Goal: Information Seeking & Learning: Get advice/opinions

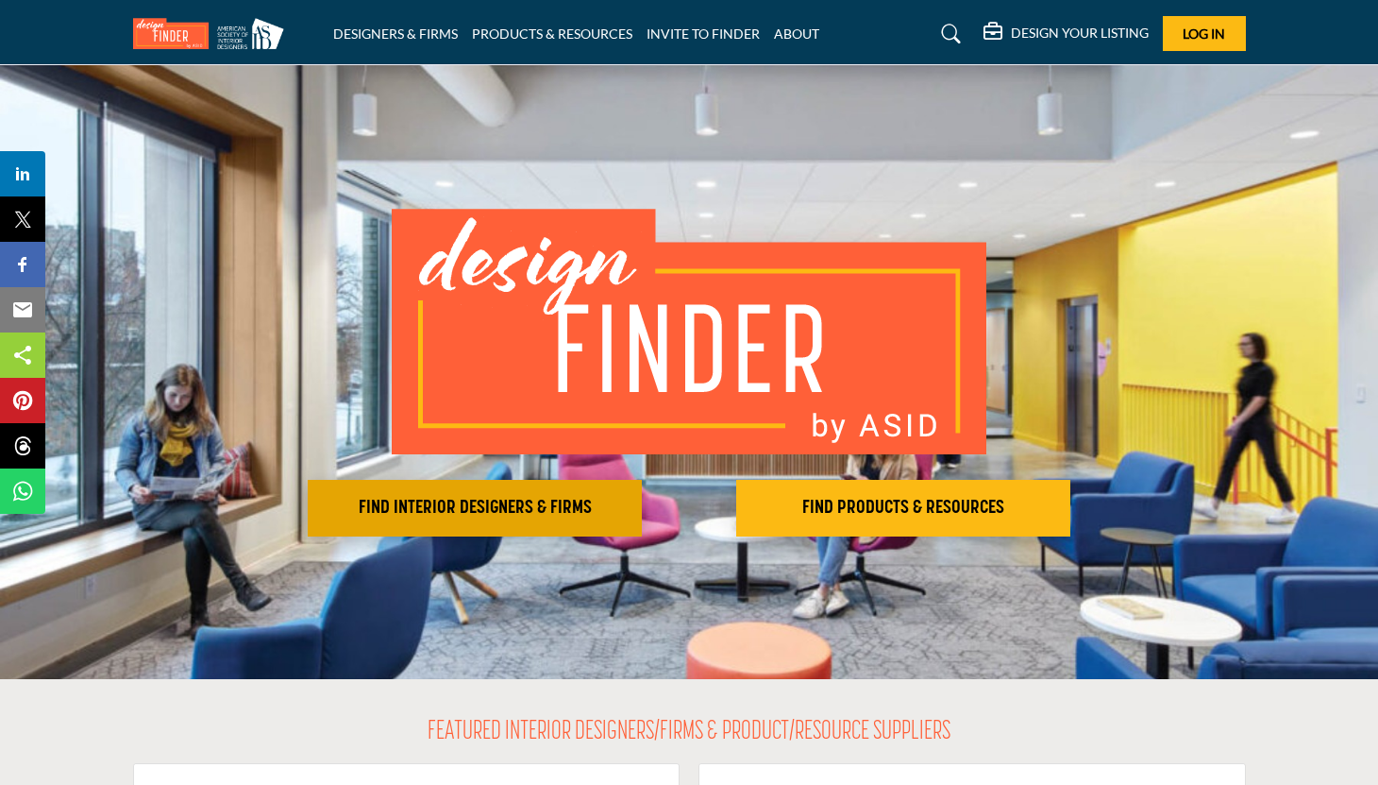
click at [482, 514] on h2 "FIND INTERIOR DESIGNERS & FIRMS" at bounding box center [474, 508] width 323 height 23
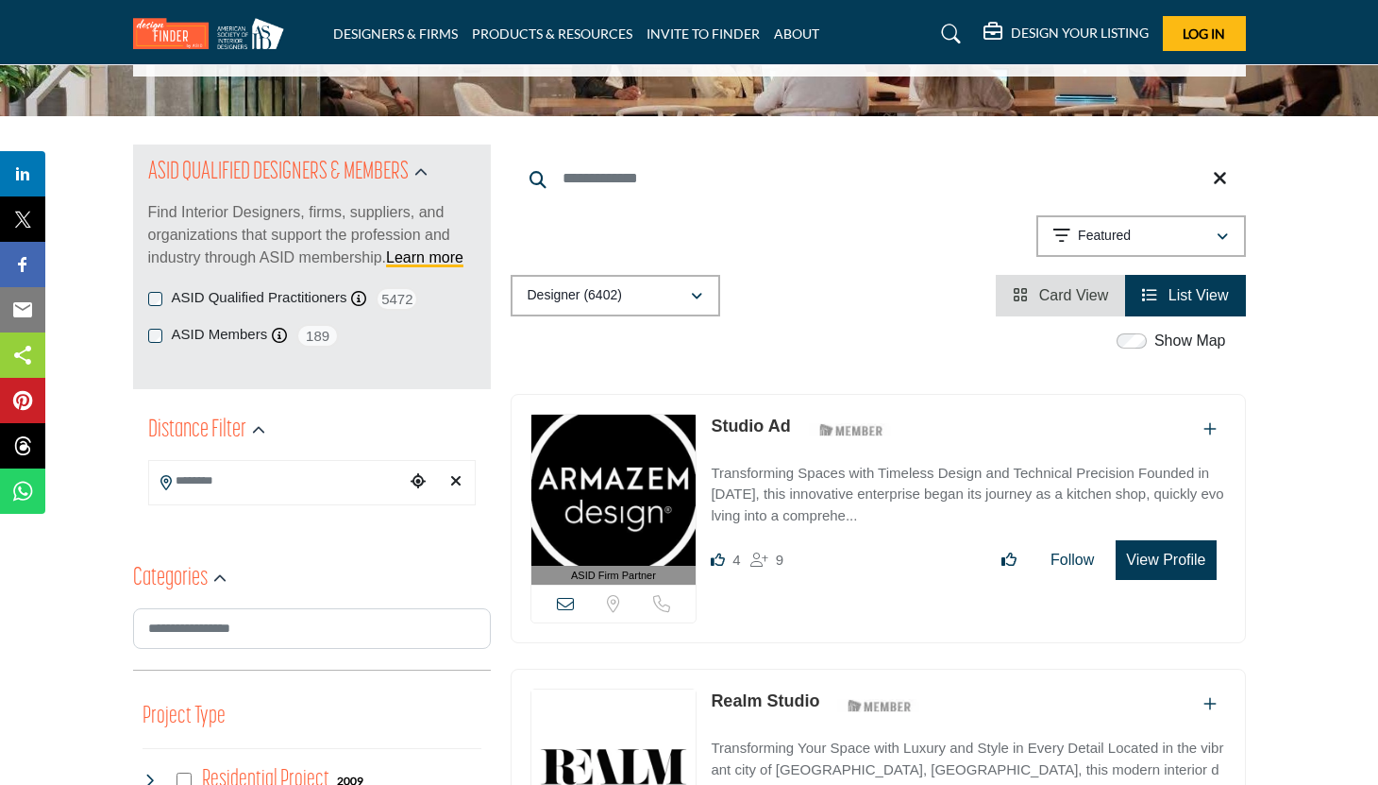
scroll to position [251, 0]
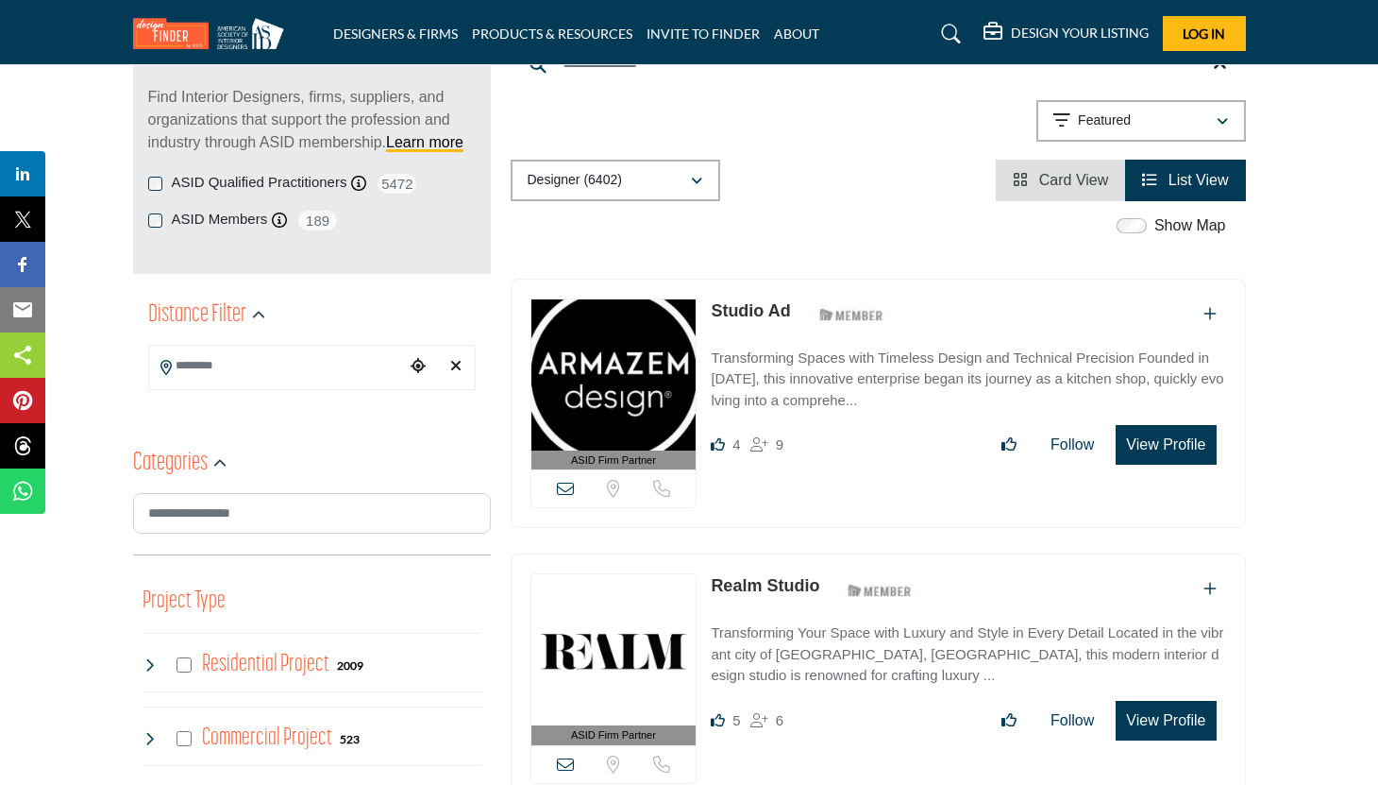
click at [369, 659] on div "Residential Project 2009" at bounding box center [312, 662] width 339 height 59
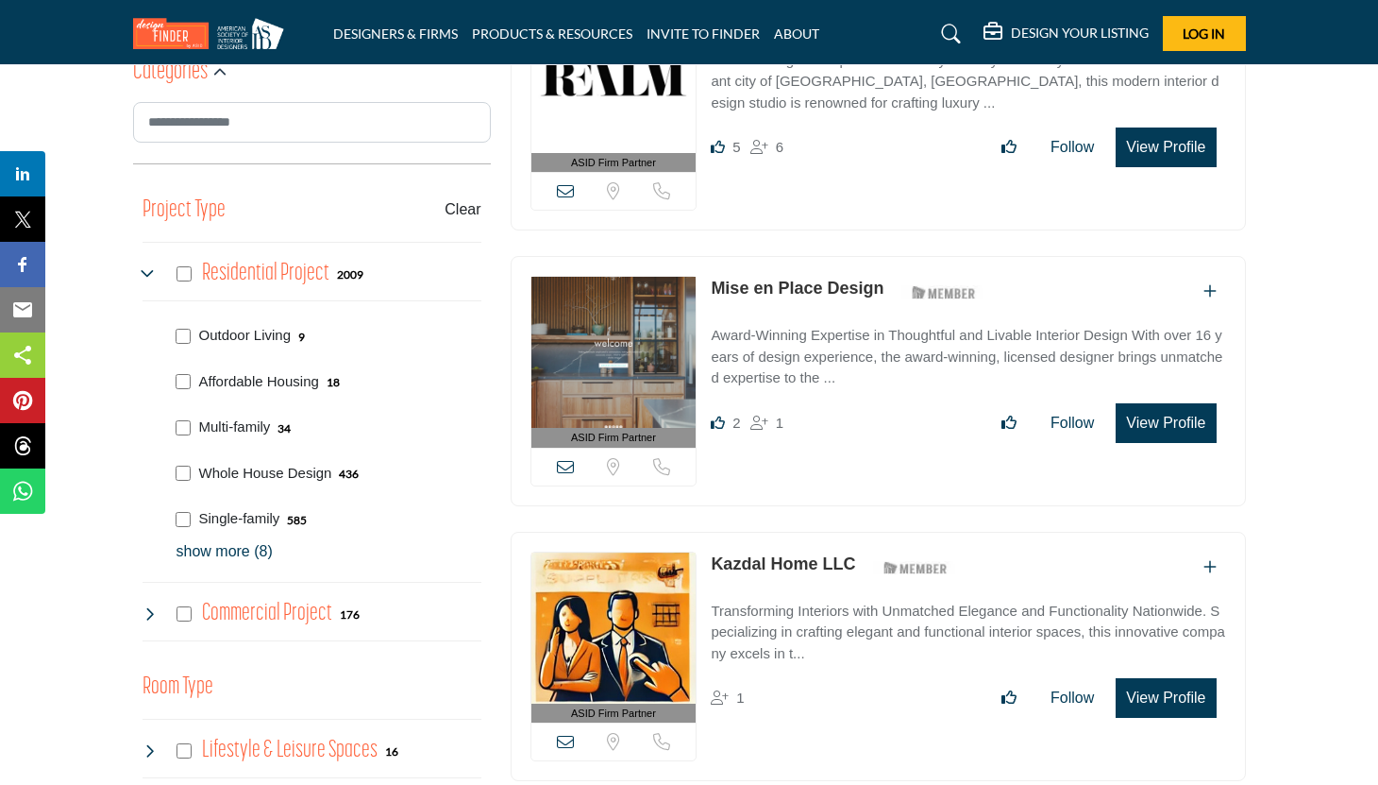
scroll to position [680, 0]
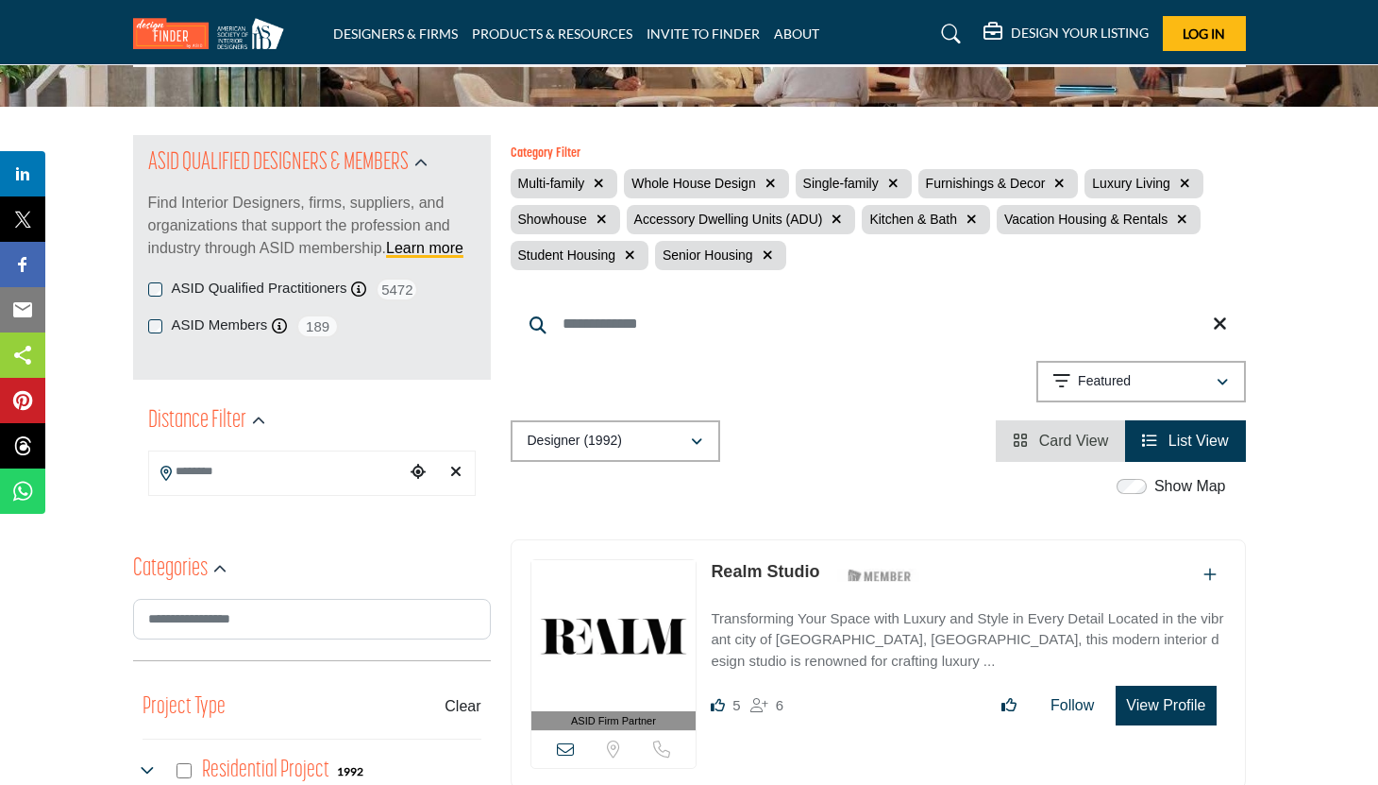
scroll to position [130, 0]
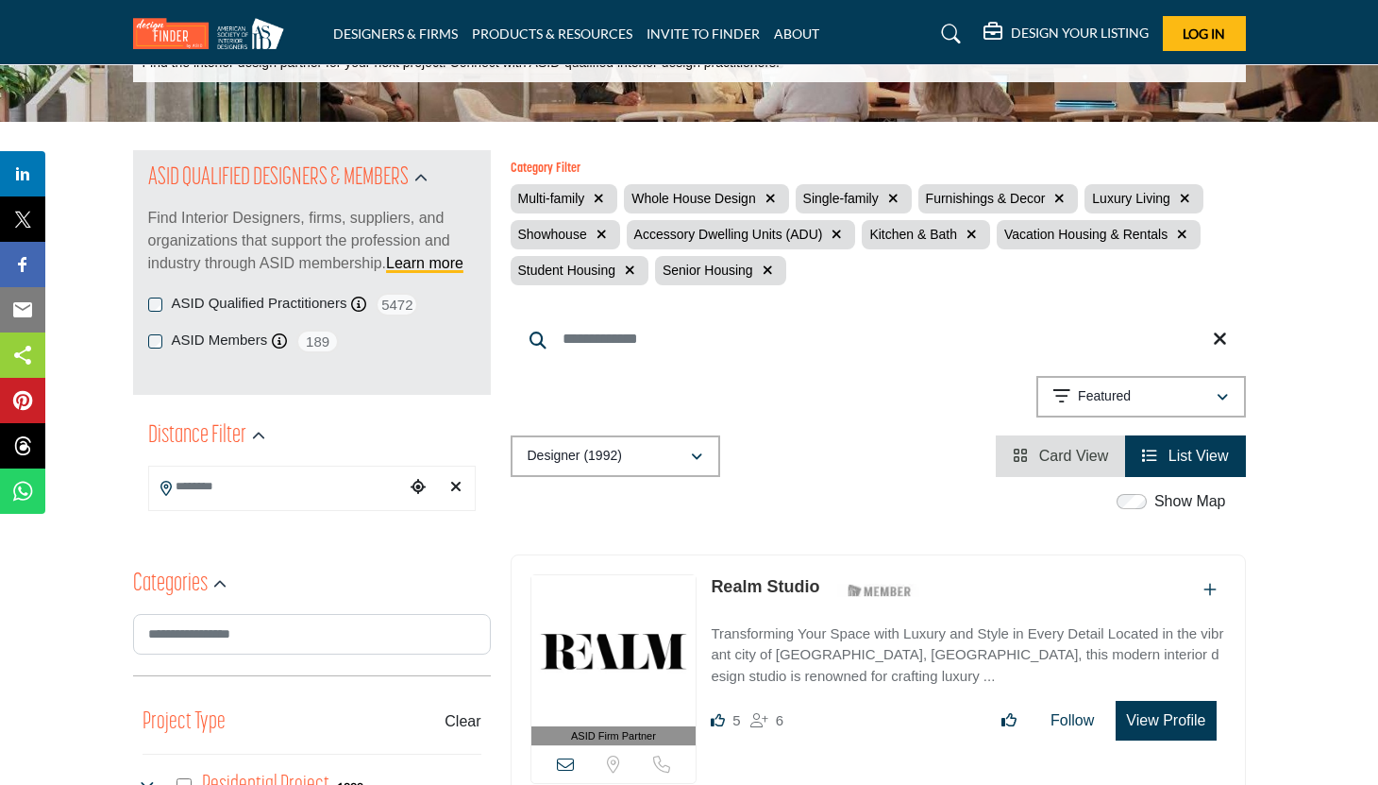
click at [768, 270] on icon "button" at bounding box center [768, 269] width 10 height 13
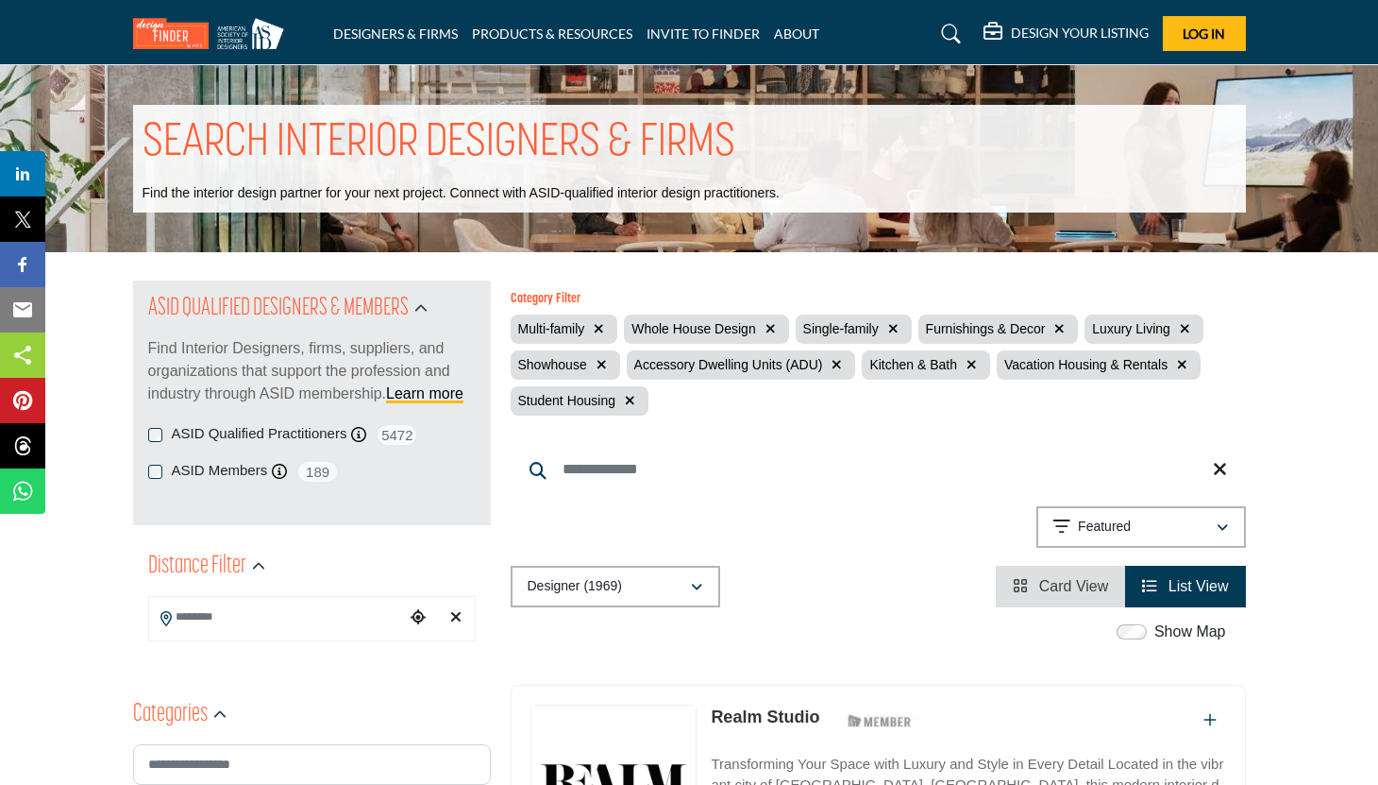
click at [627, 402] on icon "button" at bounding box center [630, 400] width 10 height 13
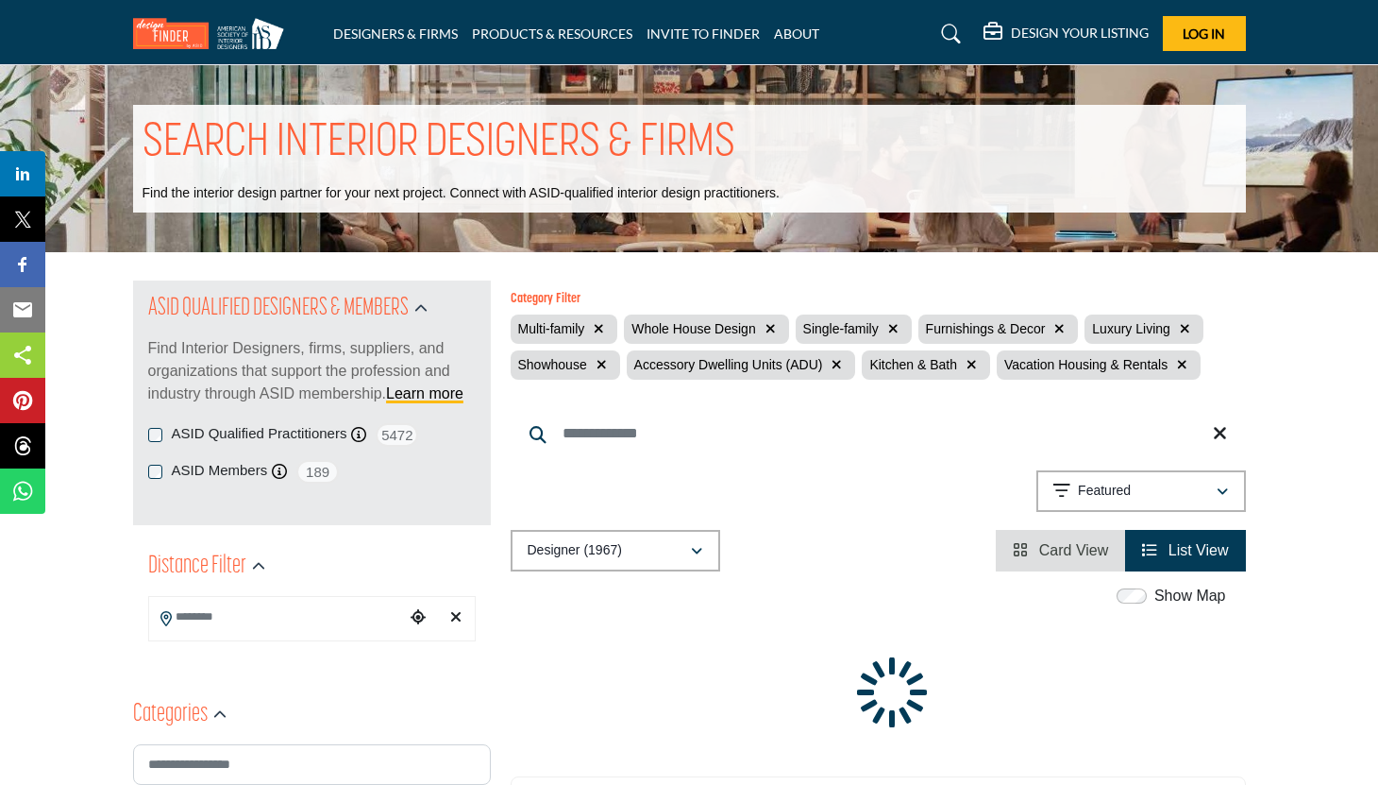
click at [600, 329] on icon "button" at bounding box center [599, 328] width 10 height 13
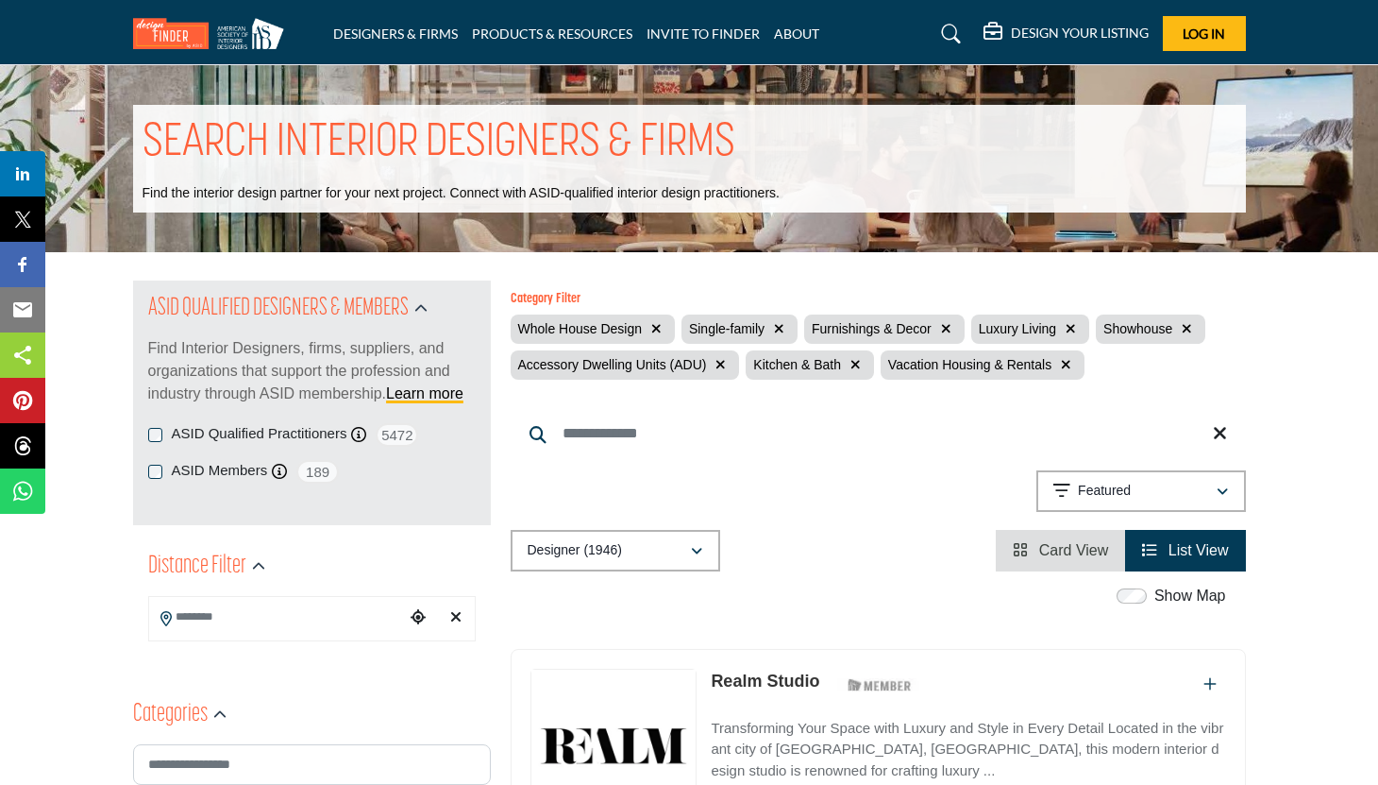
click at [1070, 332] on icon "button" at bounding box center [1071, 328] width 10 height 13
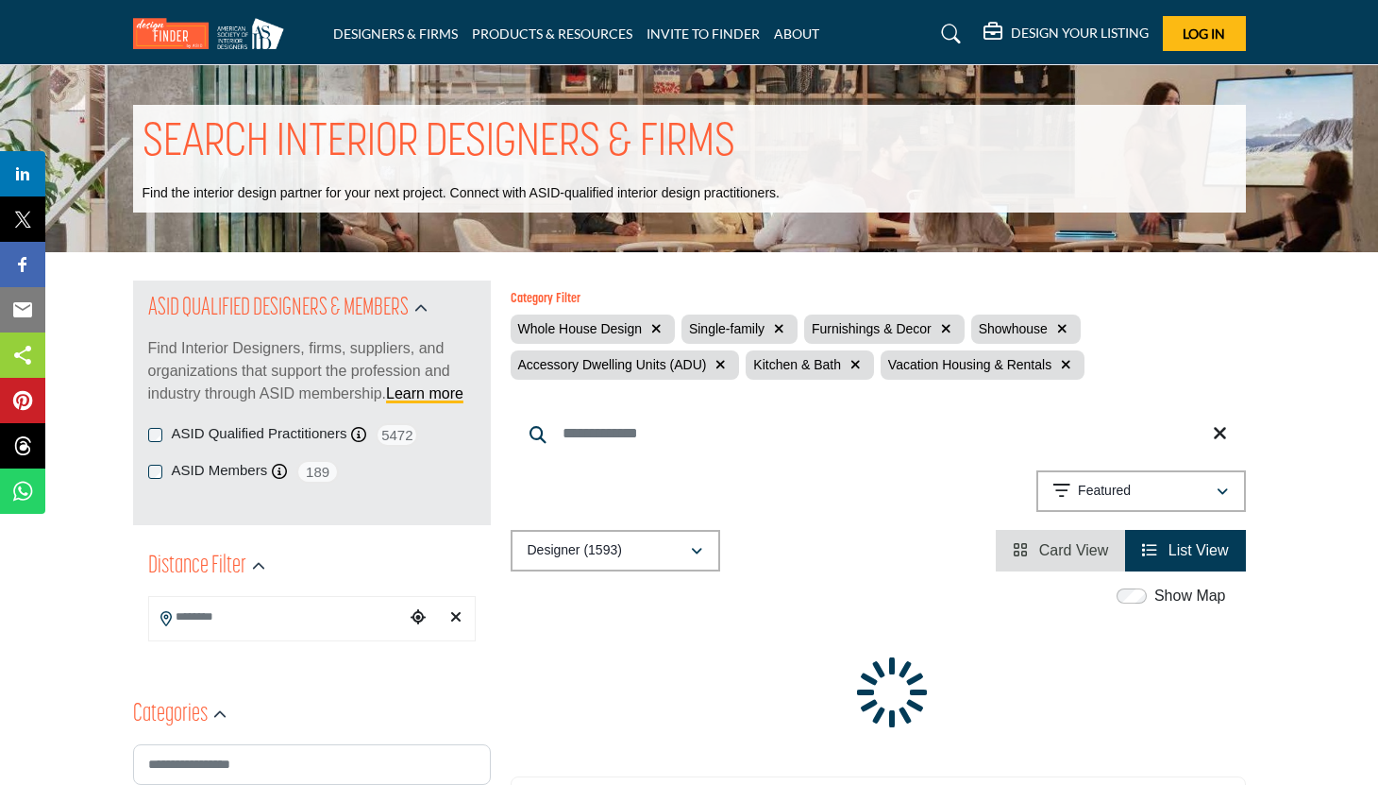
click at [1068, 328] on button "button" at bounding box center [1063, 329] width 22 height 22
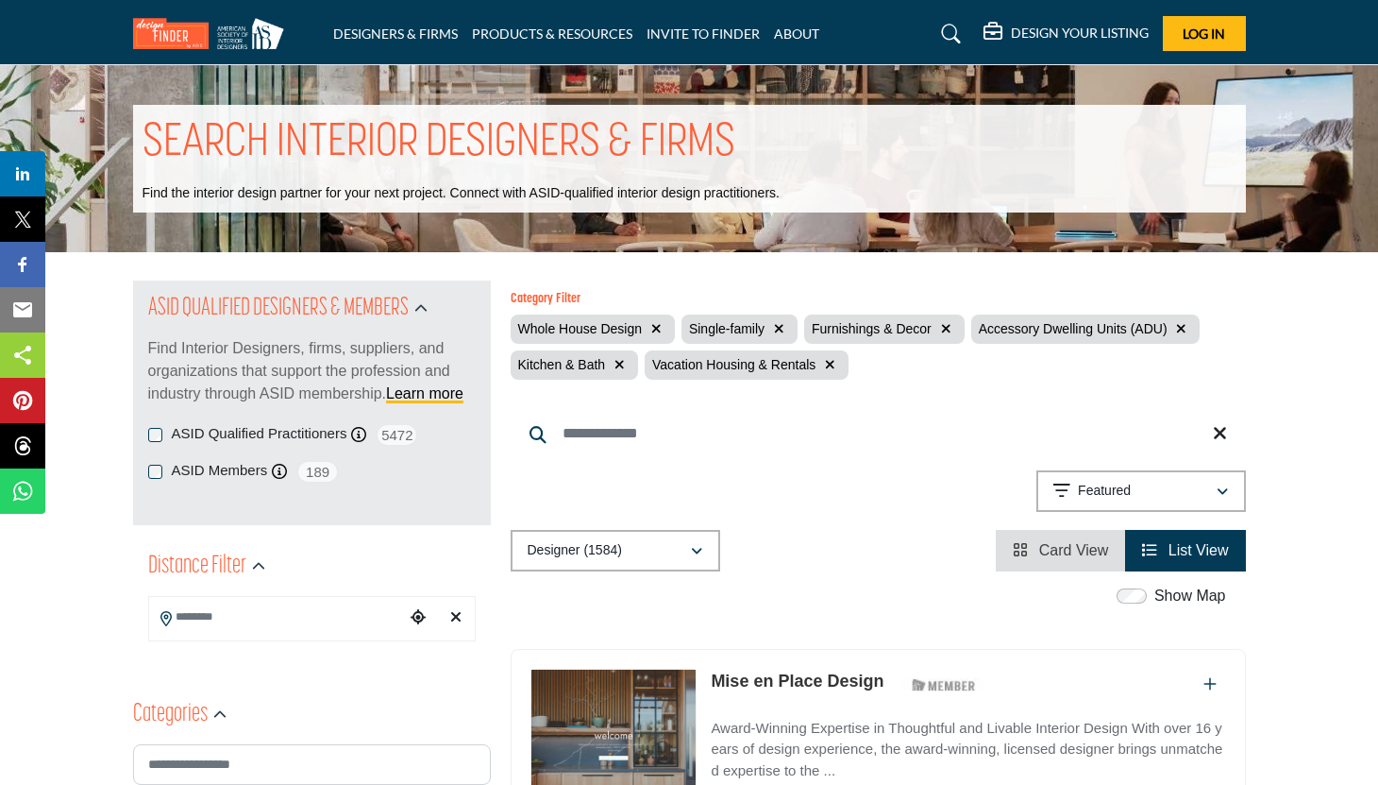
click at [1178, 323] on icon "button" at bounding box center [1181, 328] width 10 height 13
click at [700, 362] on icon "button" at bounding box center [696, 364] width 10 height 13
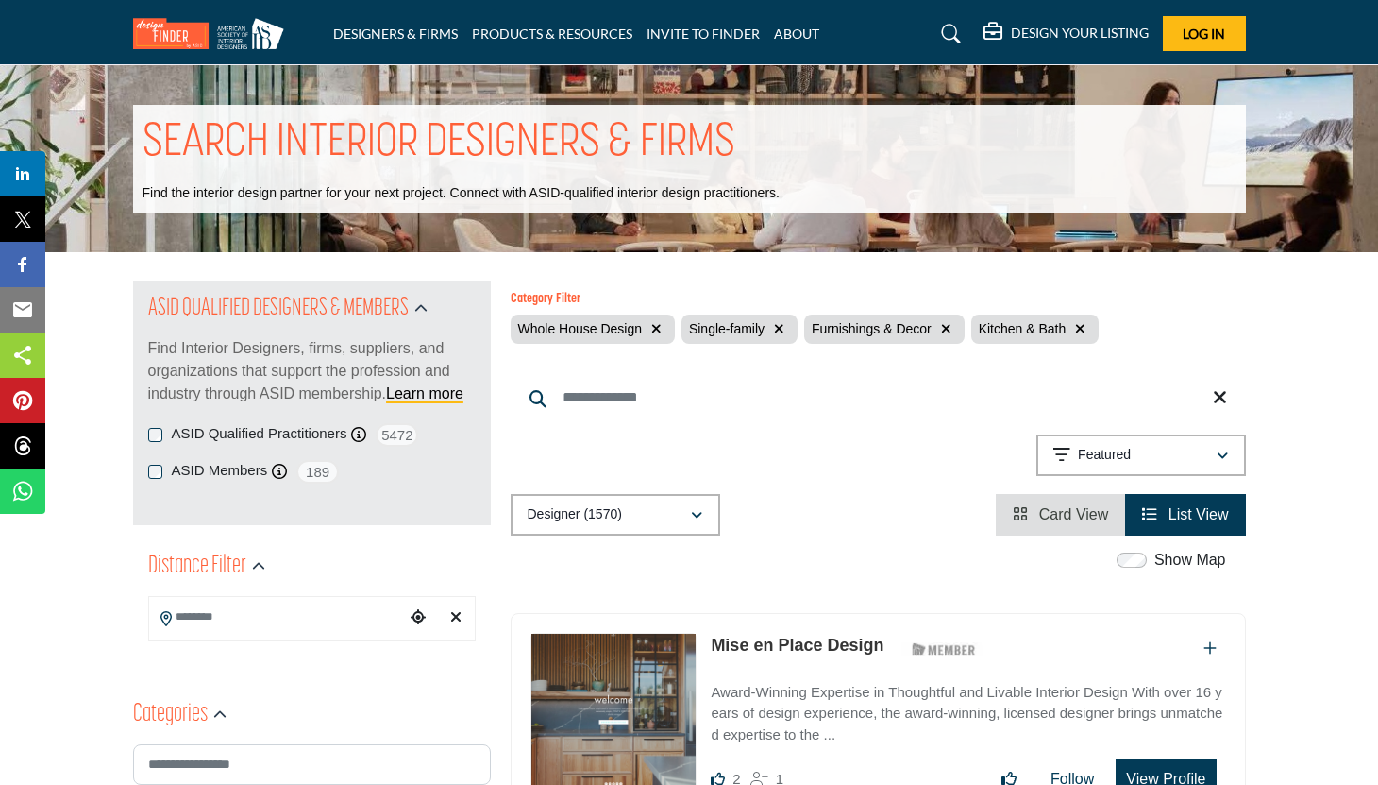
click at [1075, 329] on icon "button" at bounding box center [1080, 328] width 10 height 13
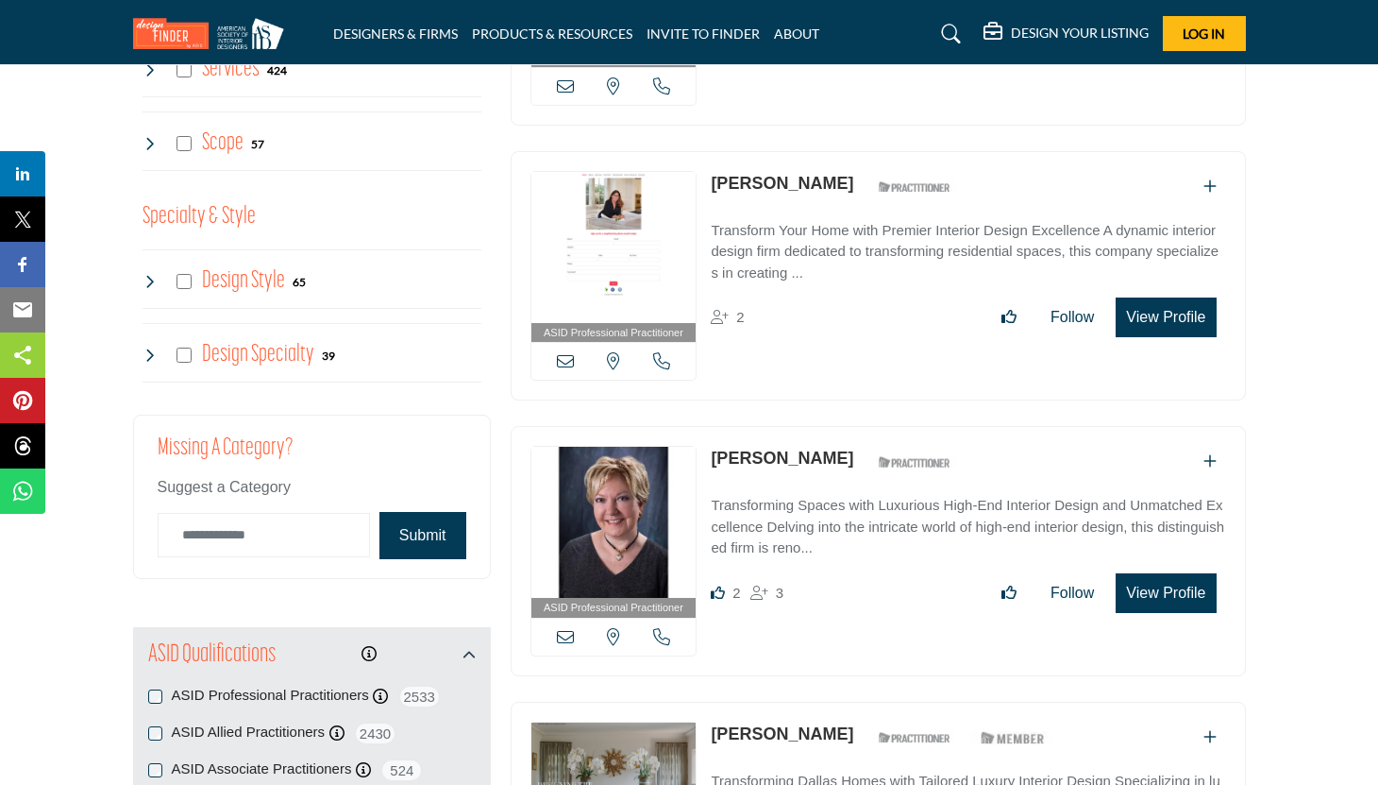
scroll to position [1570, 0]
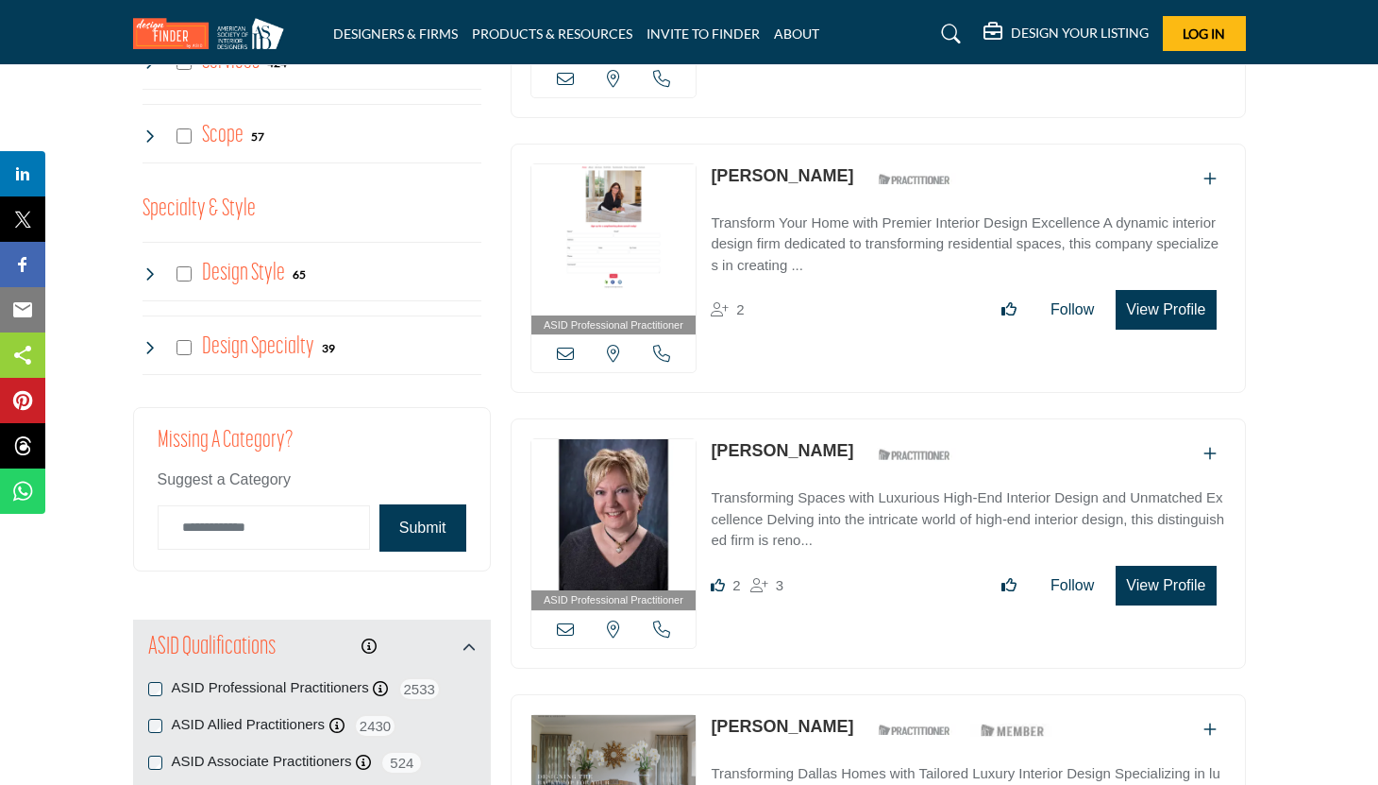
click at [345, 287] on div "Design Style 65" at bounding box center [312, 271] width 339 height 59
click at [193, 274] on div "Design Style 65" at bounding box center [225, 274] width 164 height 34
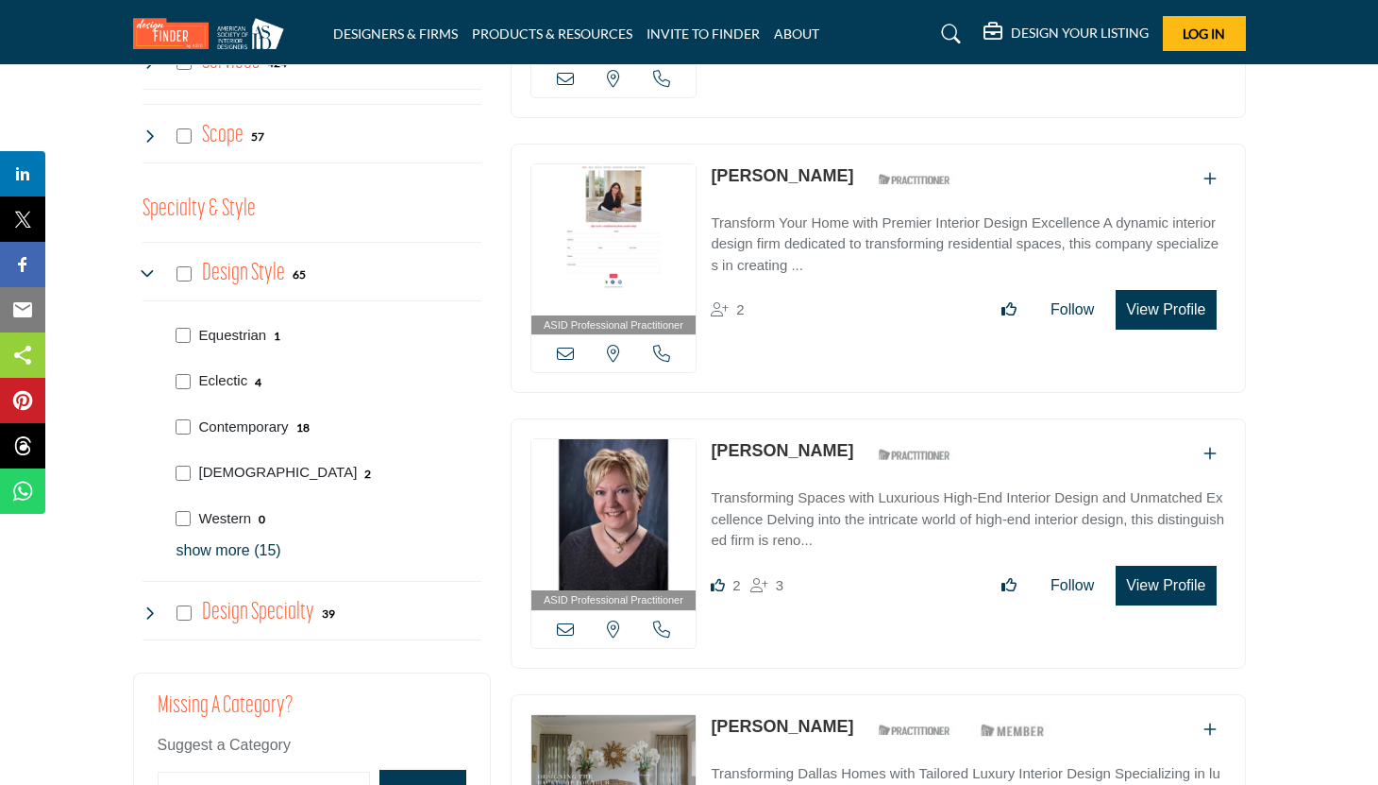
click at [227, 549] on p "show more (15)" at bounding box center [329, 550] width 305 height 23
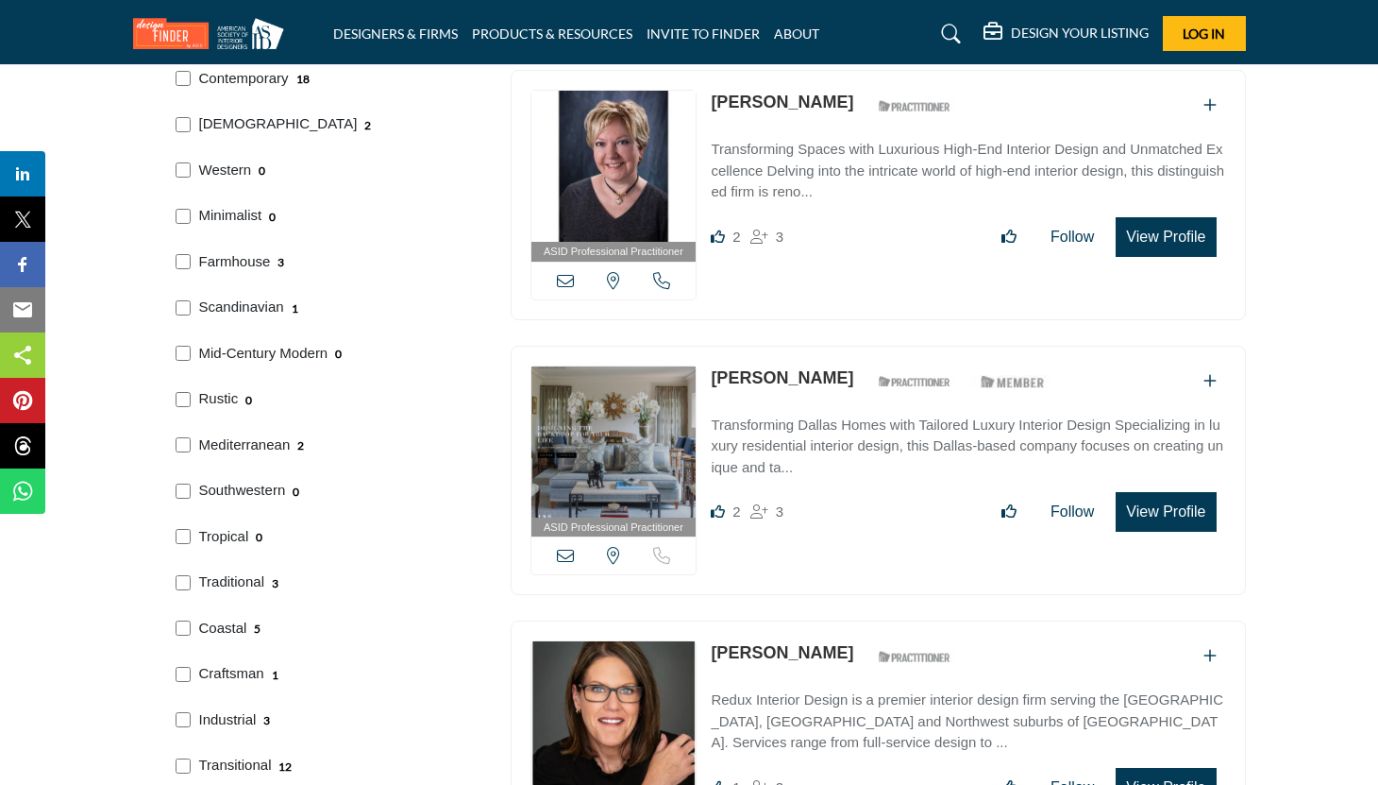
scroll to position [1878, 0]
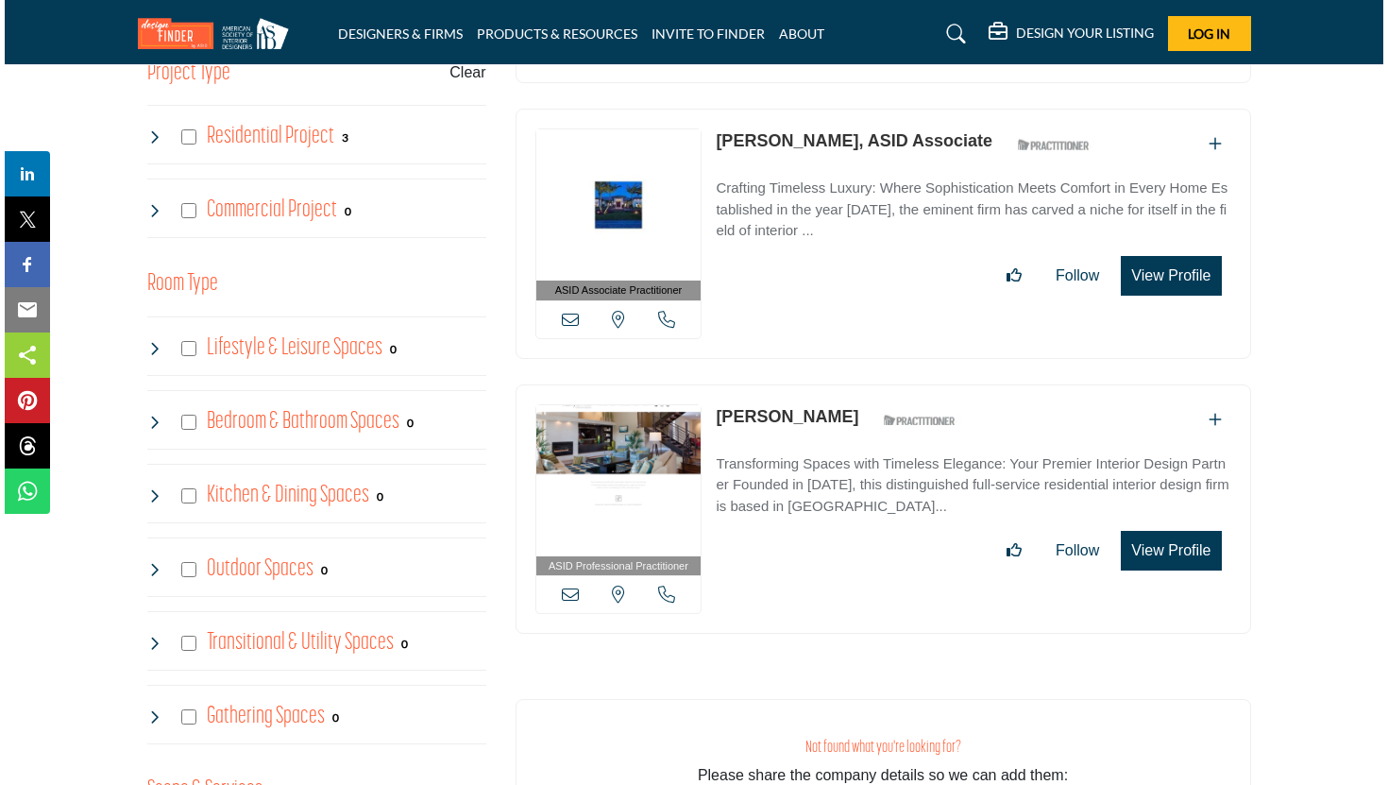
scroll to position [777, 0]
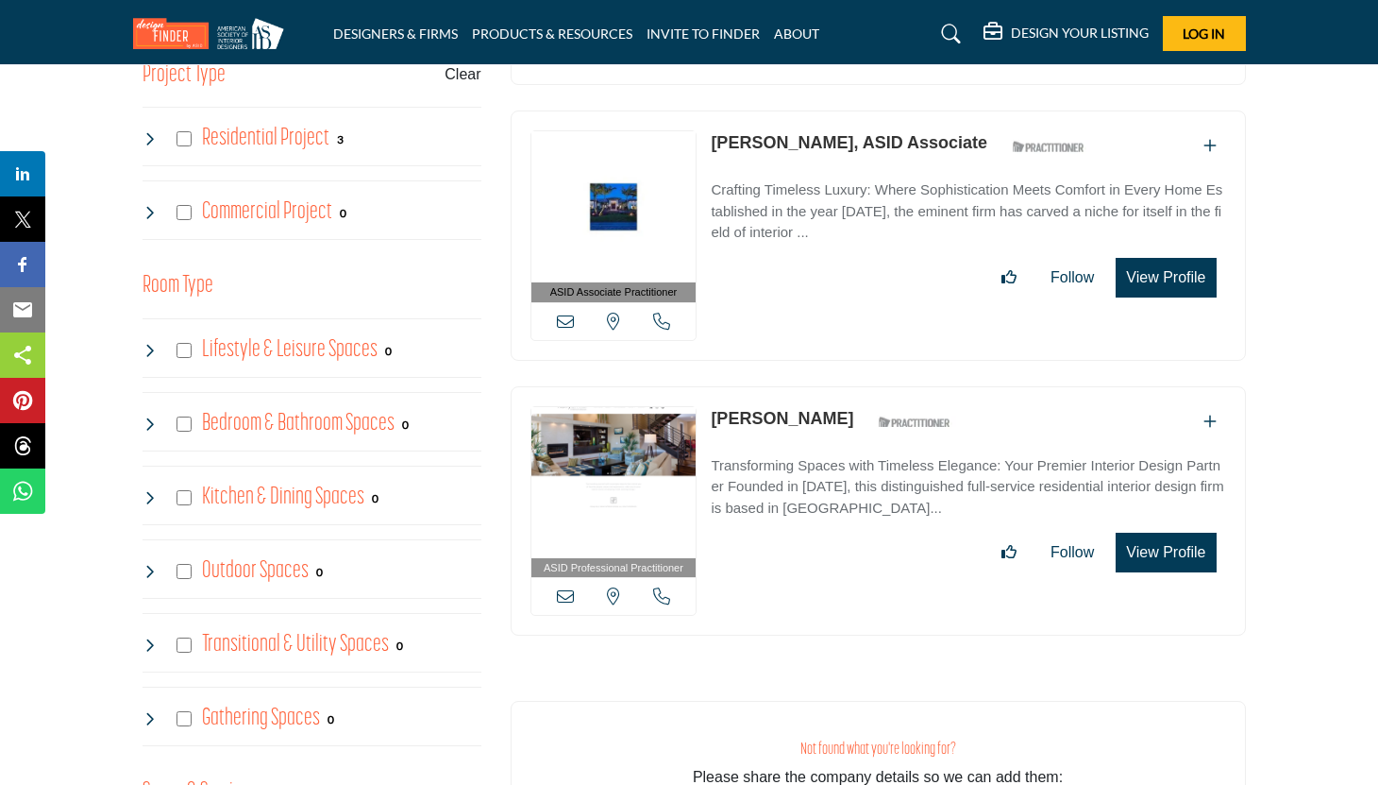
click at [933, 425] on div "Kelly Smiar ASID Qualified Practitioner who validates work and experience to ho…" at bounding box center [968, 422] width 515 height 33
click at [1177, 553] on button "View Profile" at bounding box center [1166, 552] width 100 height 40
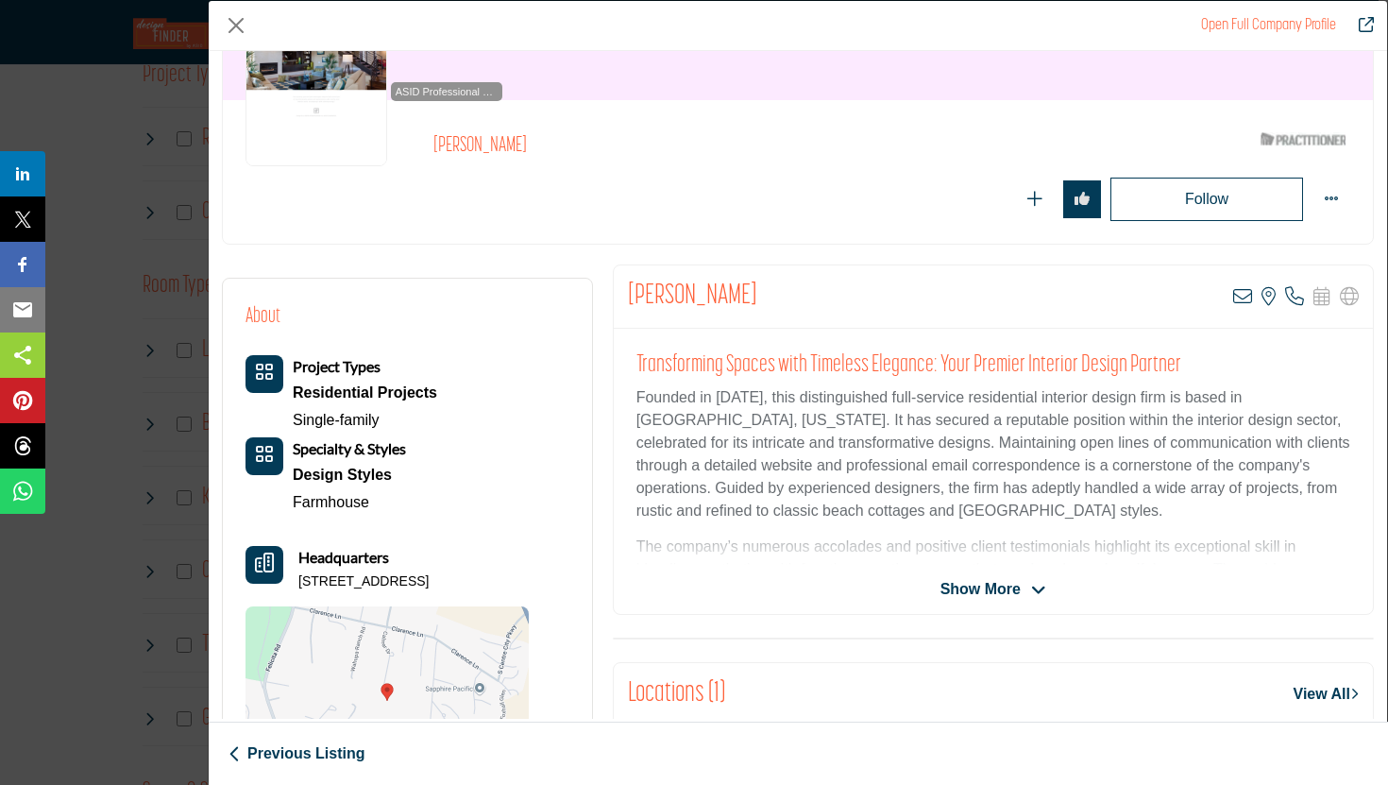
scroll to position [156, 0]
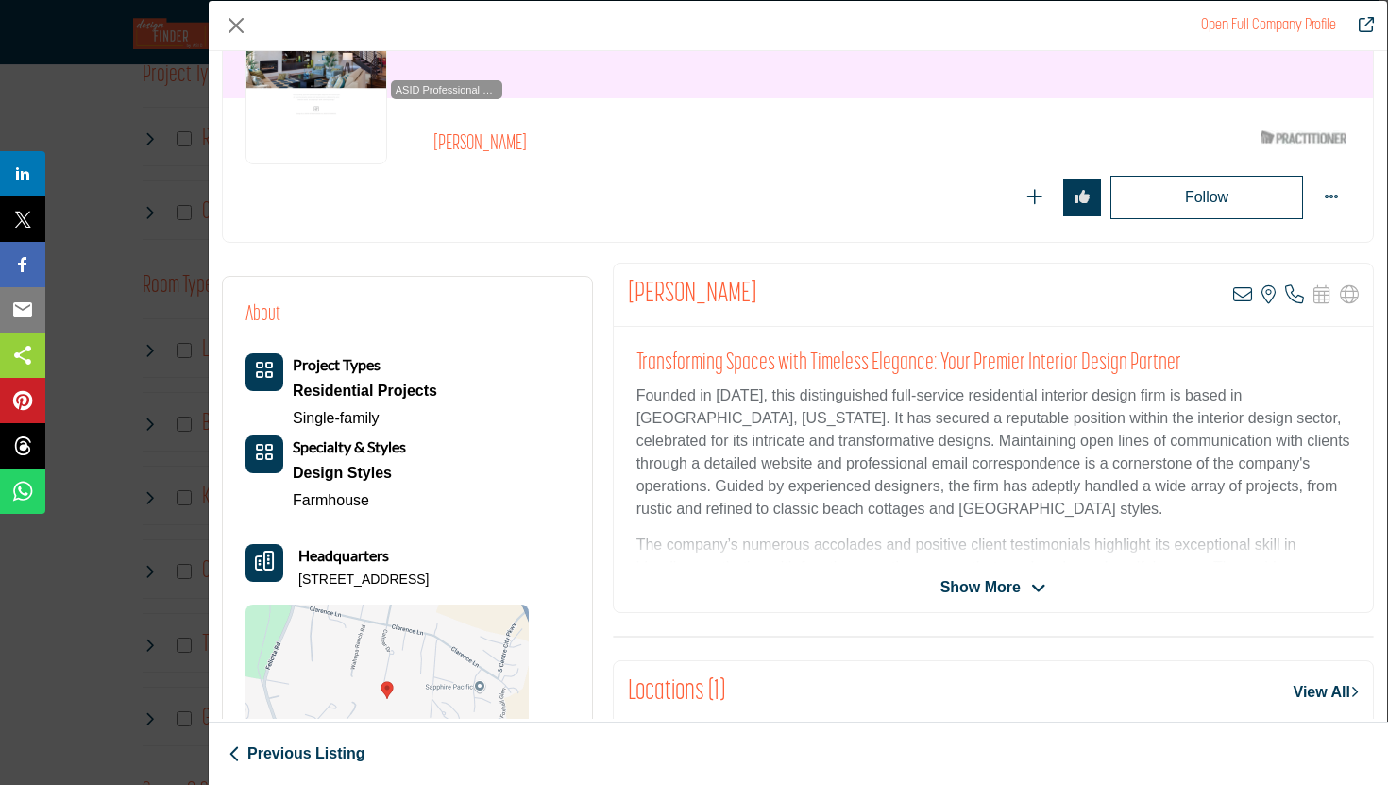
click at [984, 602] on div "Kelly Smiar View email address of this listing View the location of this listin…" at bounding box center [993, 437] width 761 height 350
click at [1004, 577] on span "Show More" at bounding box center [980, 587] width 80 height 23
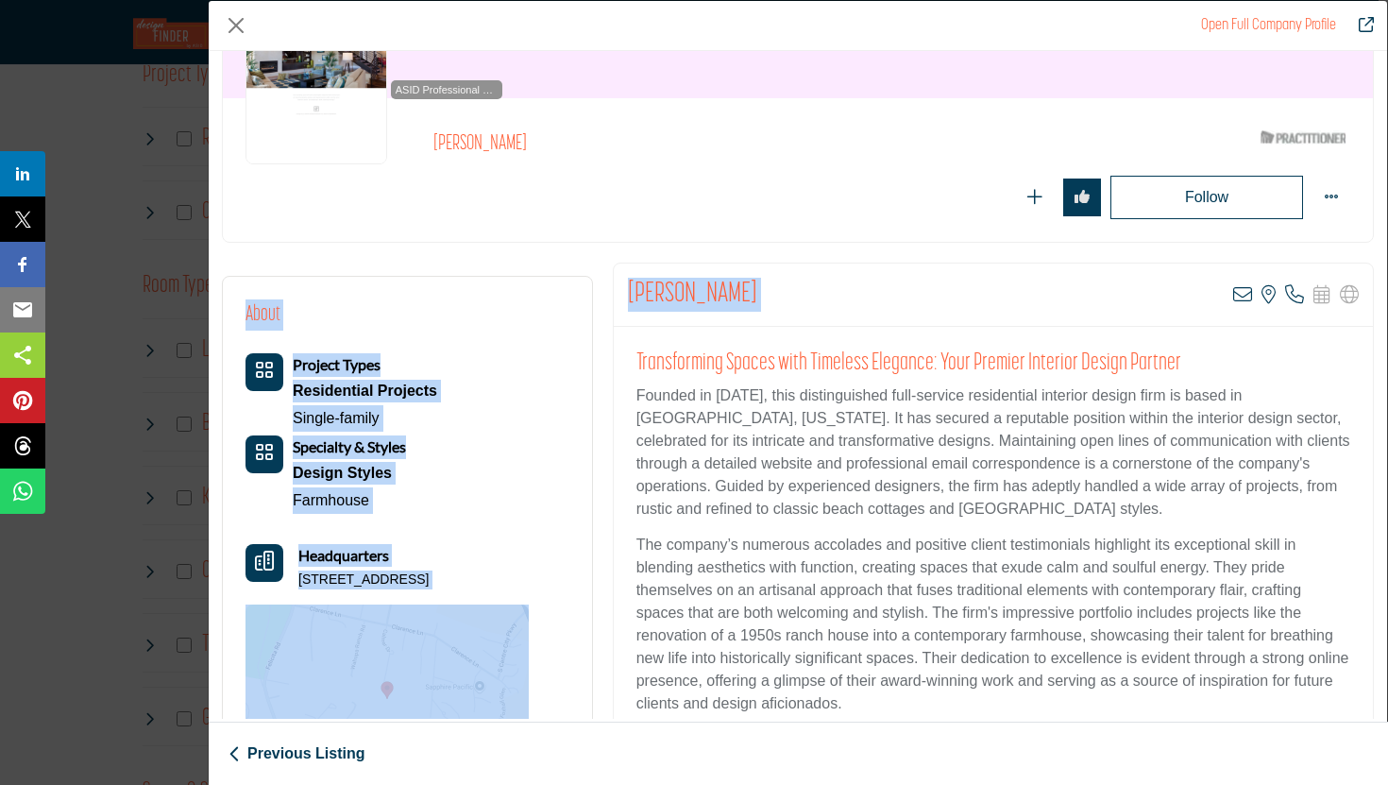
drag, startPoint x: 1387, startPoint y: 218, endPoint x: 1387, endPoint y: 270, distance: 51.9
click at [1377, 270] on div "Open Full Company Profile Kelly Smiar ASID Qualified Practitioner who validates…" at bounding box center [798, 392] width 1180 height 785
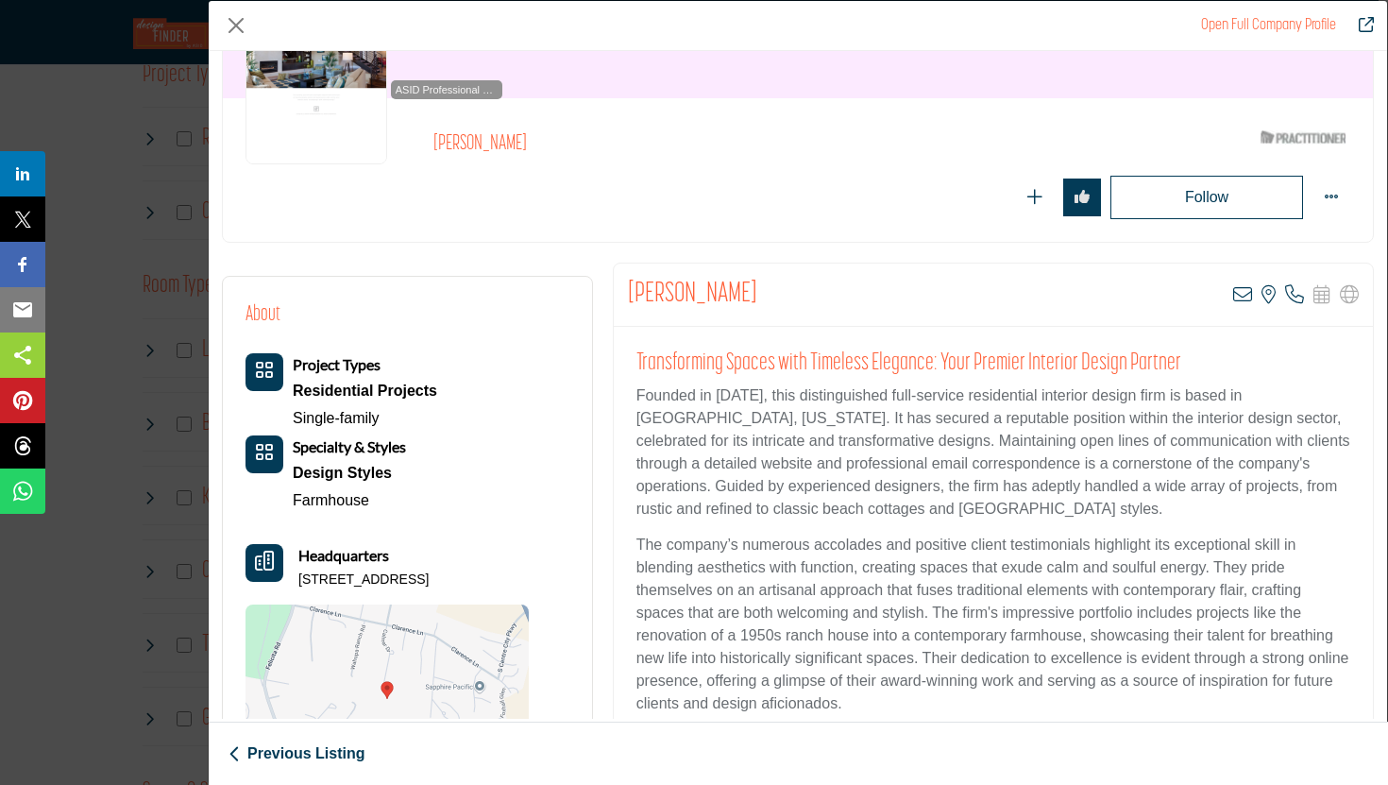
click at [1098, 300] on div "Kelly Smiar View email address of this listing View the location of this listin…" at bounding box center [993, 294] width 759 height 63
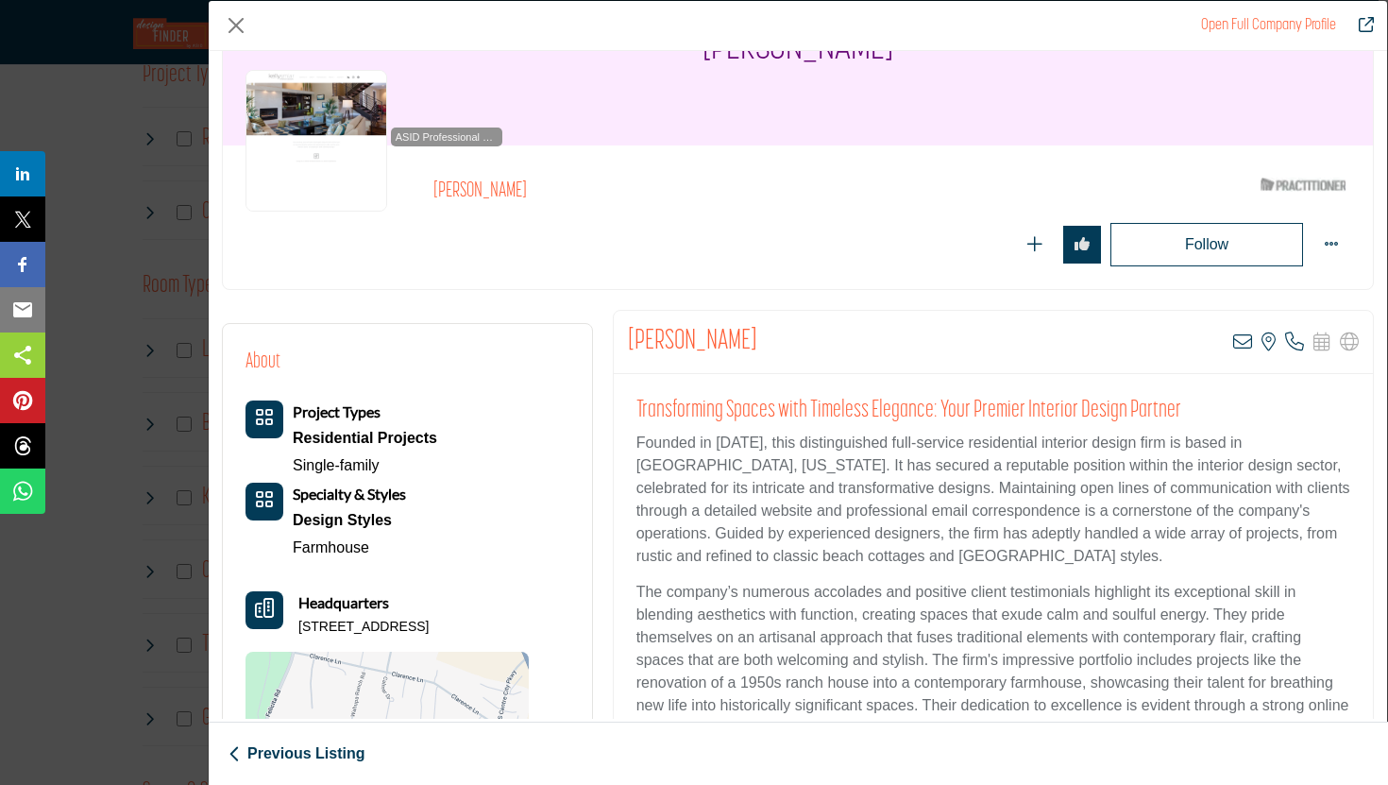
scroll to position [50, 0]
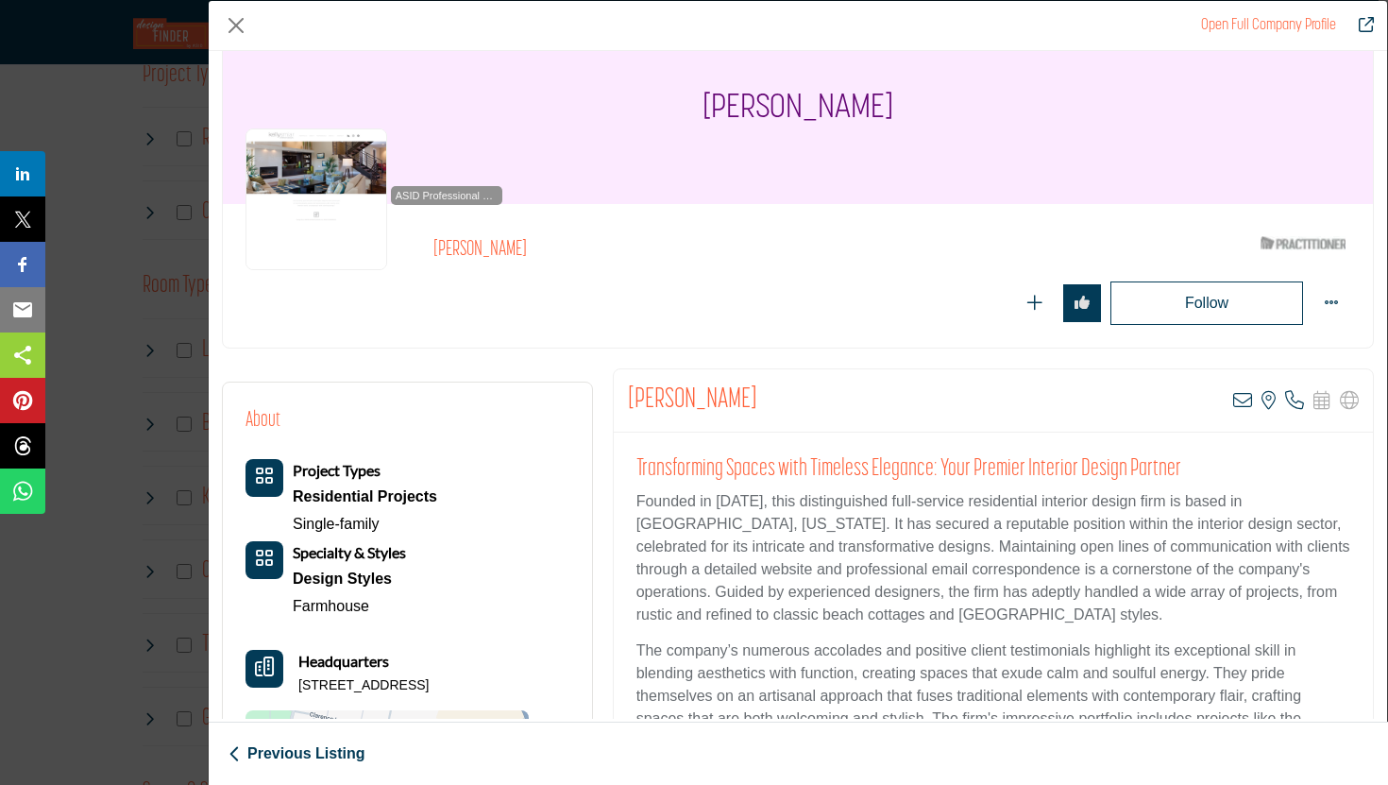
click at [285, 165] on img "Company Data Modal" at bounding box center [316, 199] width 142 height 142
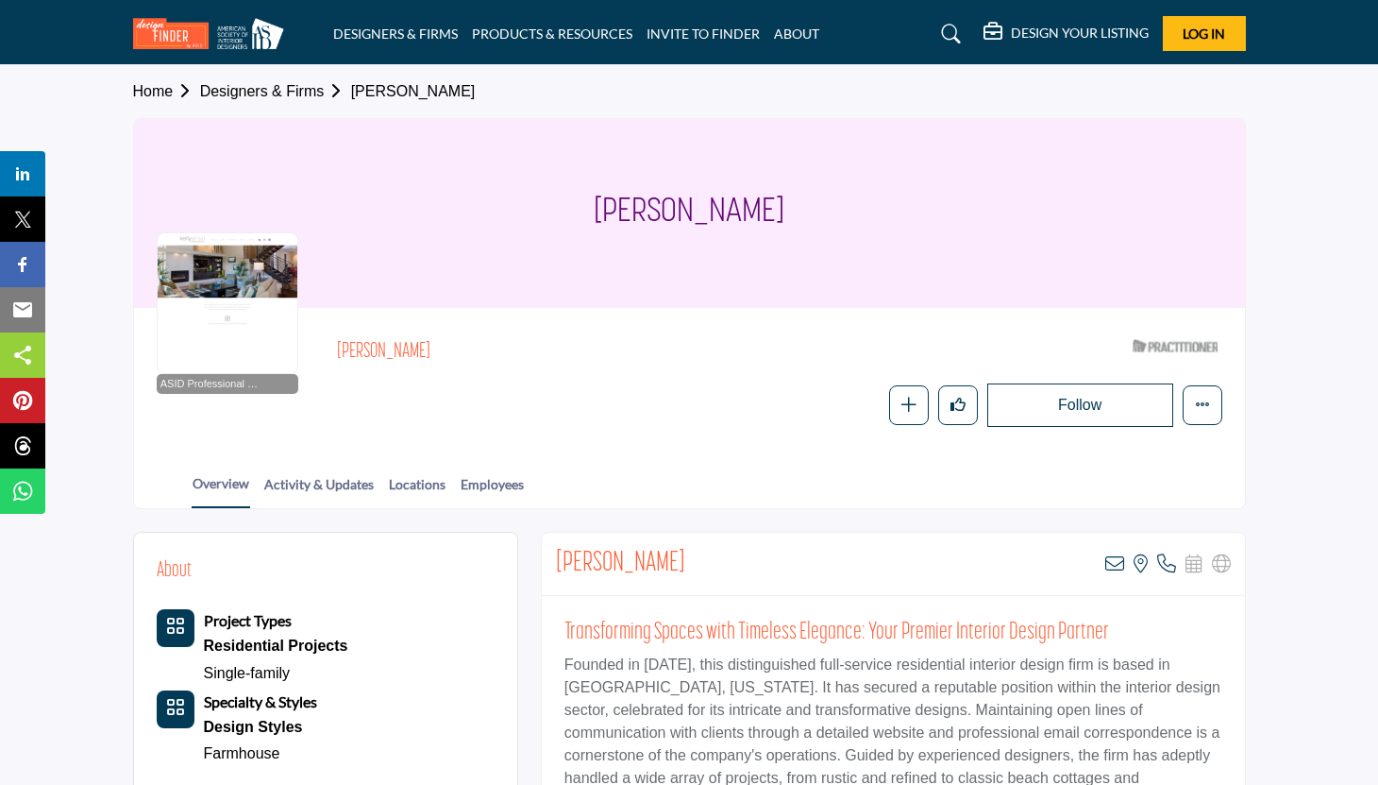
drag, startPoint x: 1387, startPoint y: 285, endPoint x: 1387, endPoint y: 349, distance: 64.2
click at [1255, 312] on div "Home Designers & Firms Kelly Smiar Kelly Smiar ASID Professional Practitioner A…" at bounding box center [689, 287] width 1133 height 444
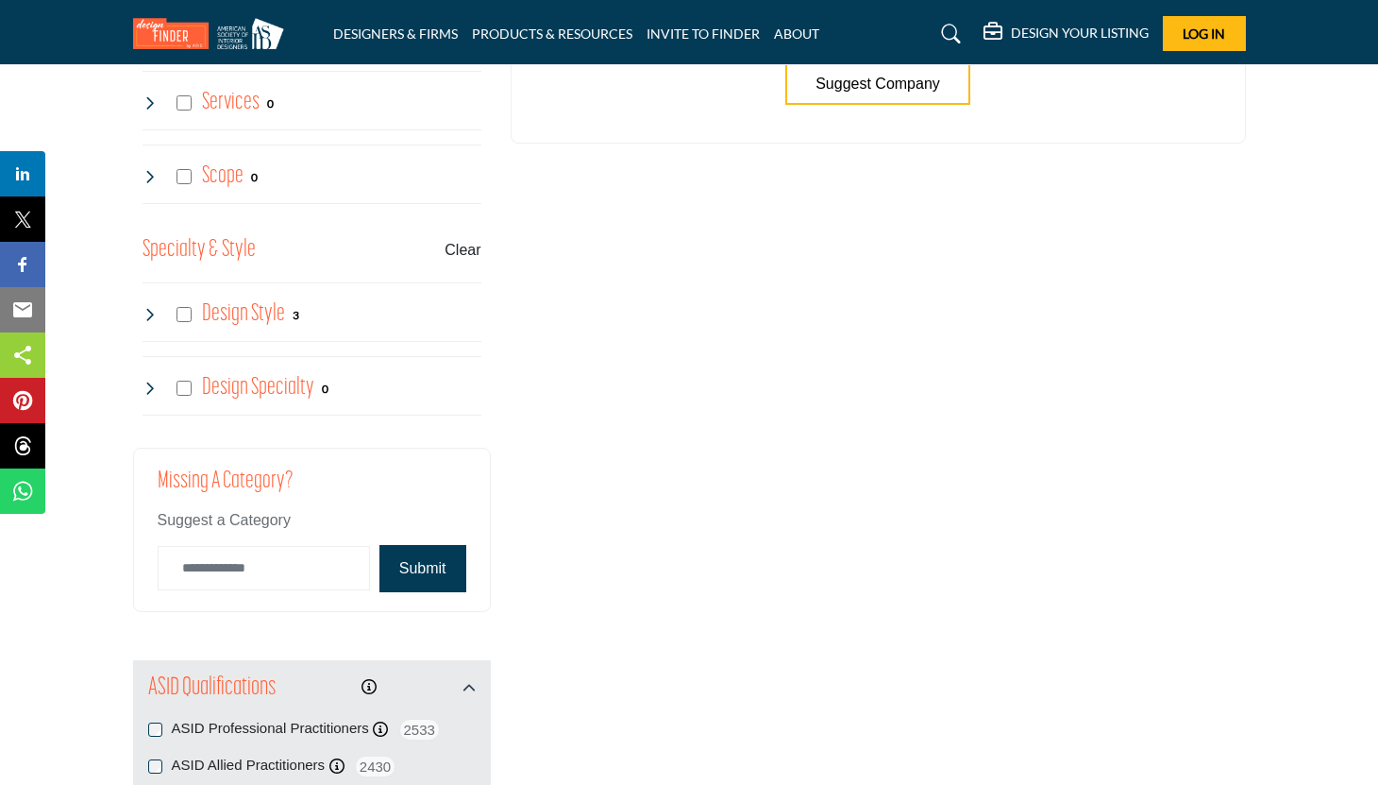
scroll to position [1533, 0]
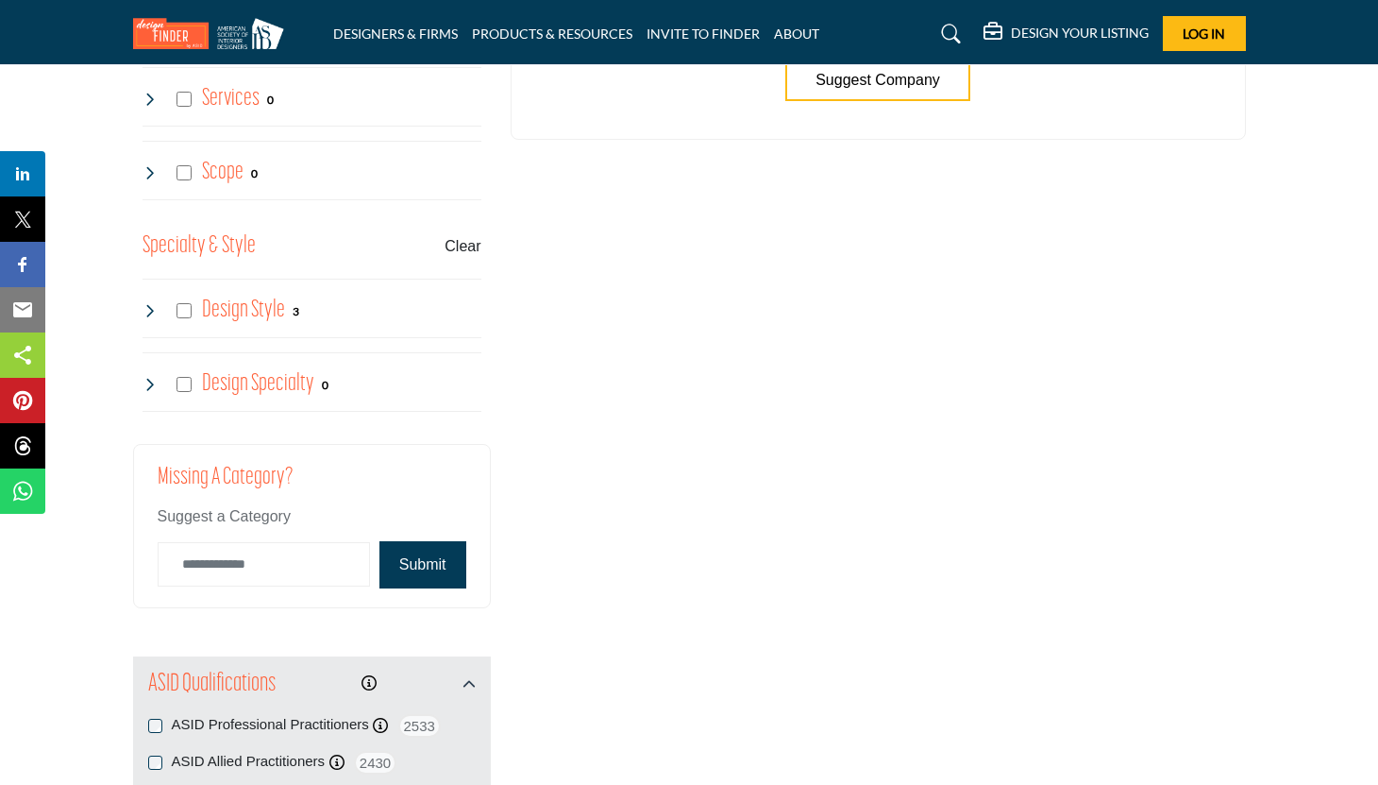
click at [272, 319] on h4 "Design Style" at bounding box center [243, 310] width 83 height 33
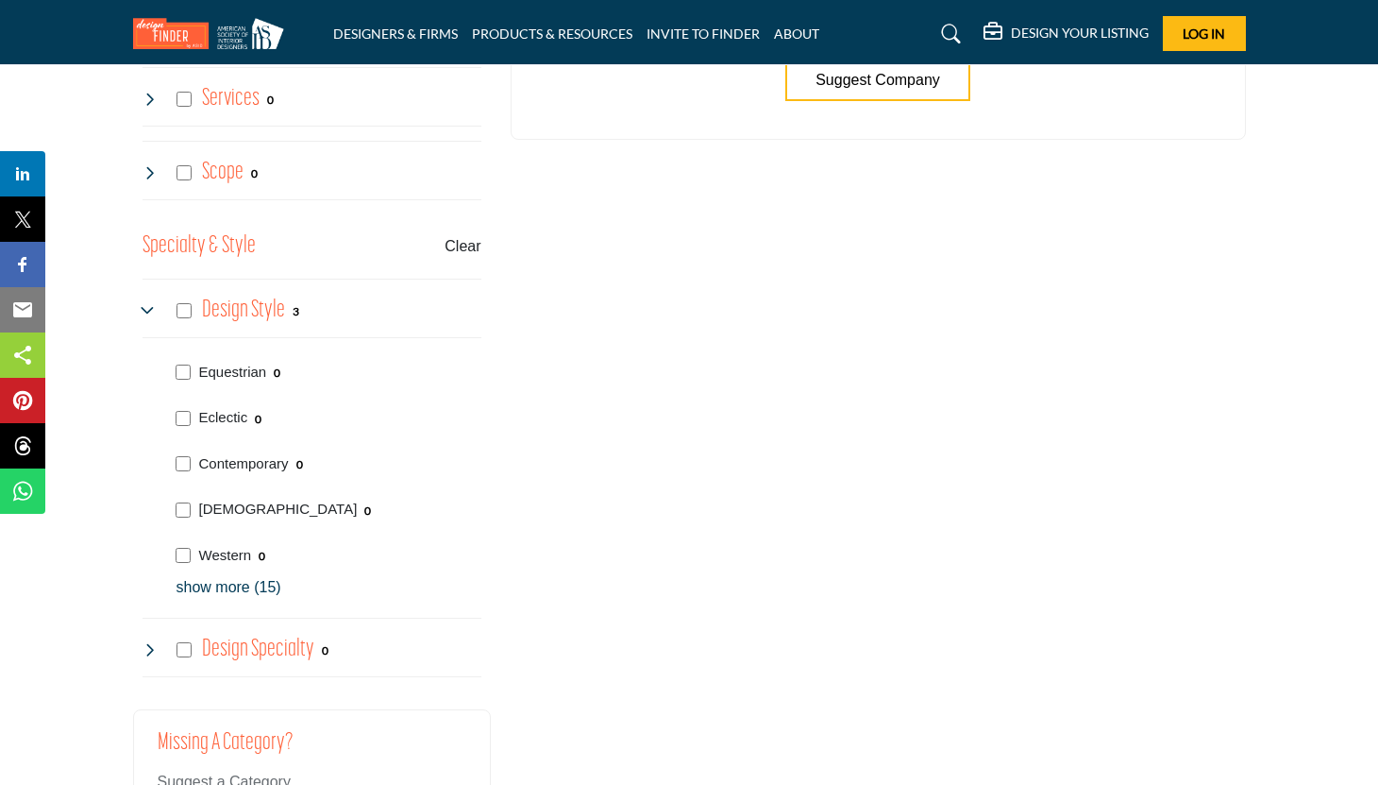
click at [252, 588] on p "show more (15)" at bounding box center [329, 587] width 305 height 23
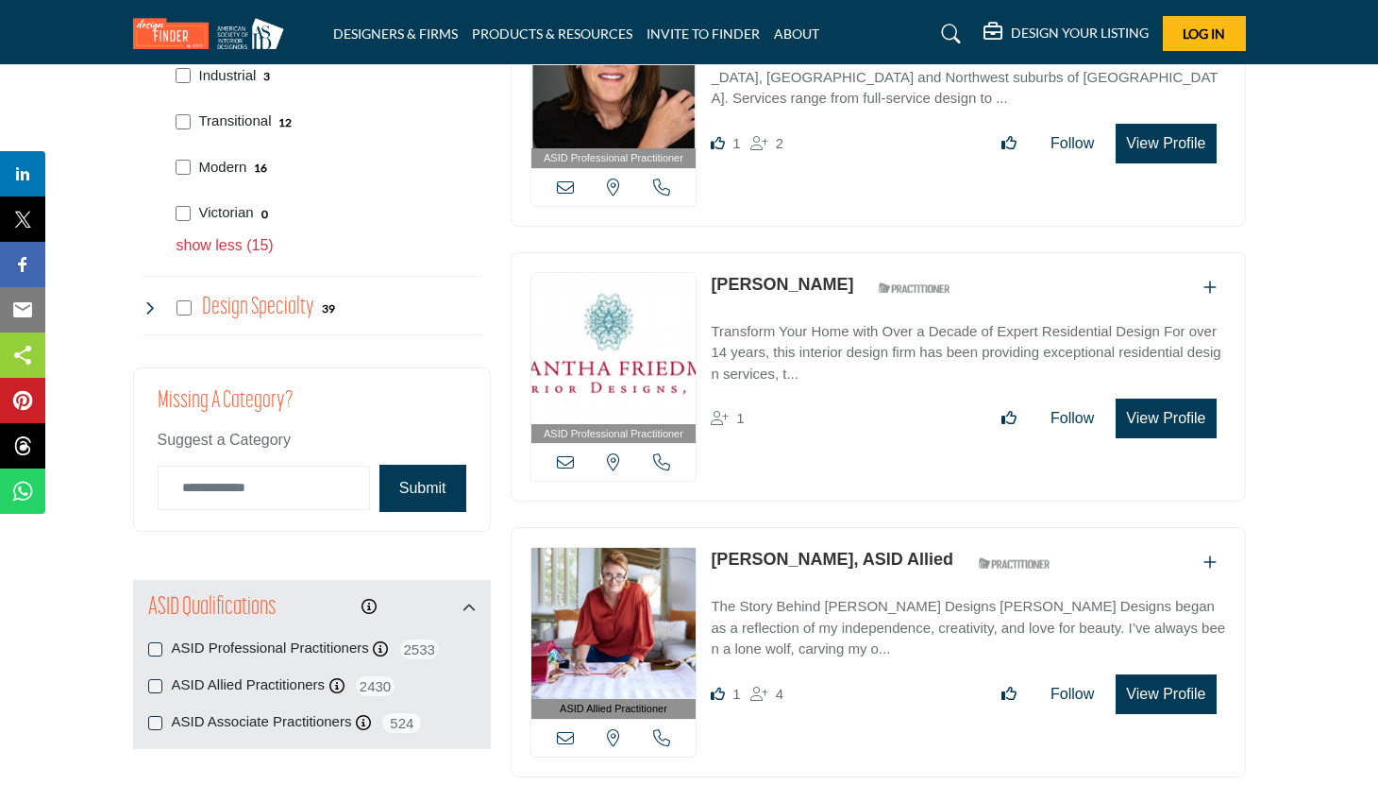
scroll to position [2600, 0]
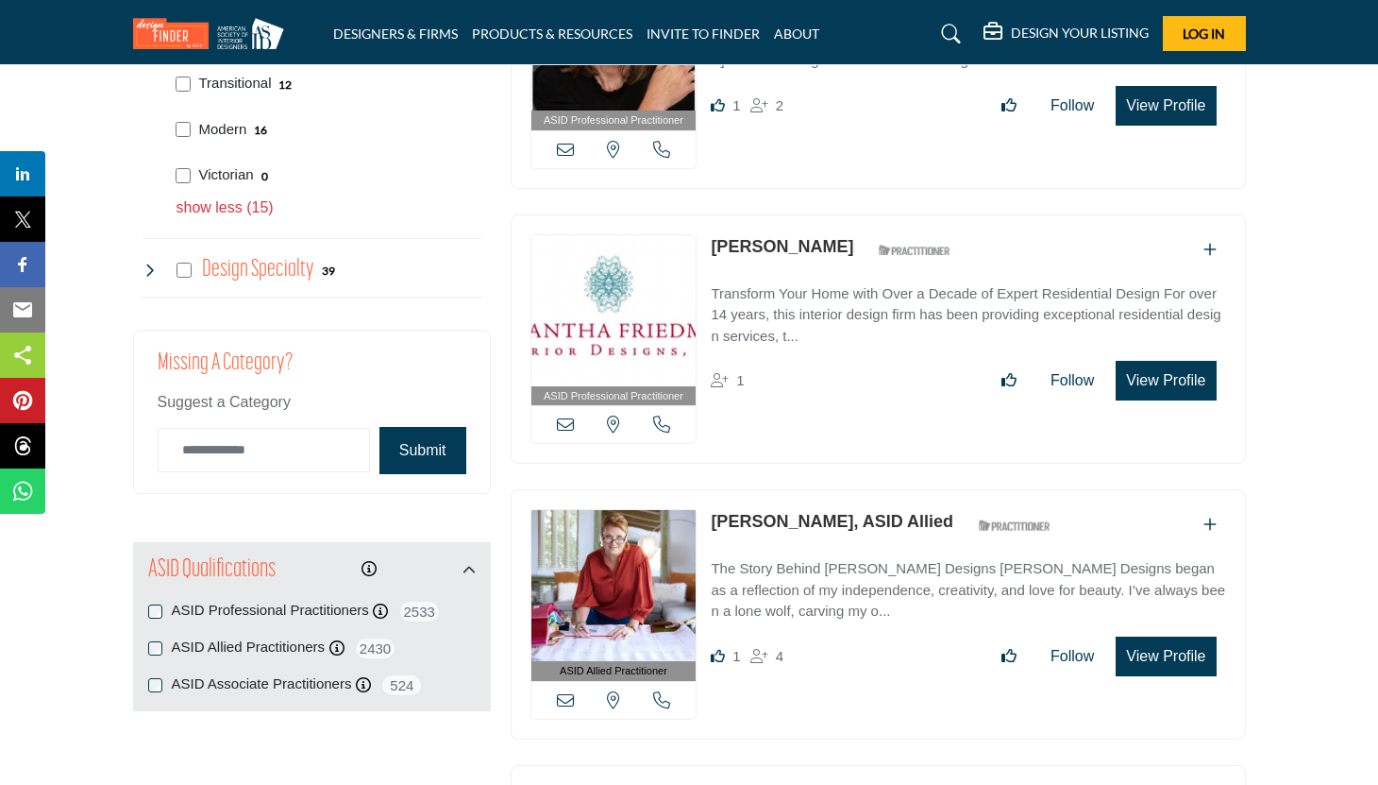
click at [822, 517] on link "[PERSON_NAME], ASID Allied" at bounding box center [832, 521] width 243 height 19
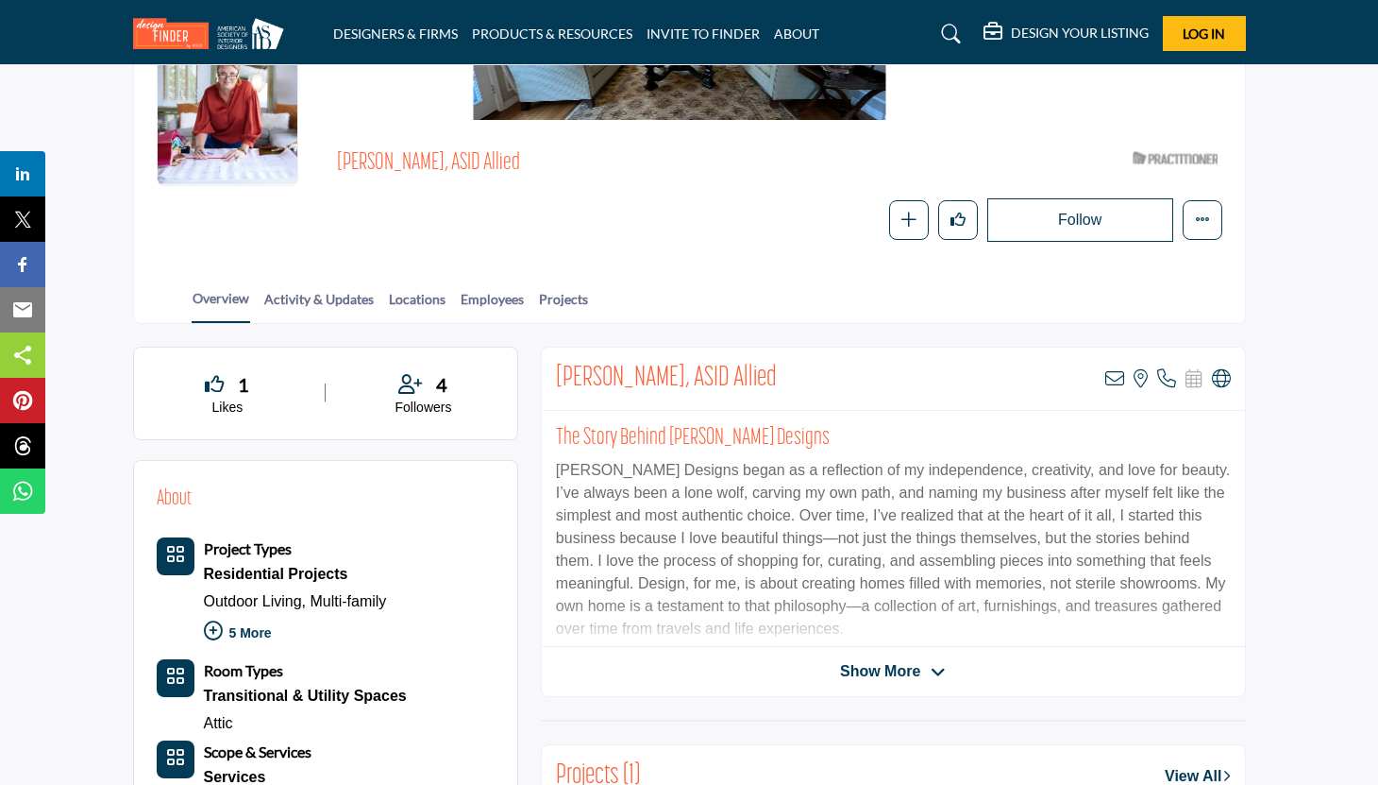
scroll to position [189, 0]
click at [904, 668] on span "Show More" at bounding box center [880, 670] width 80 height 23
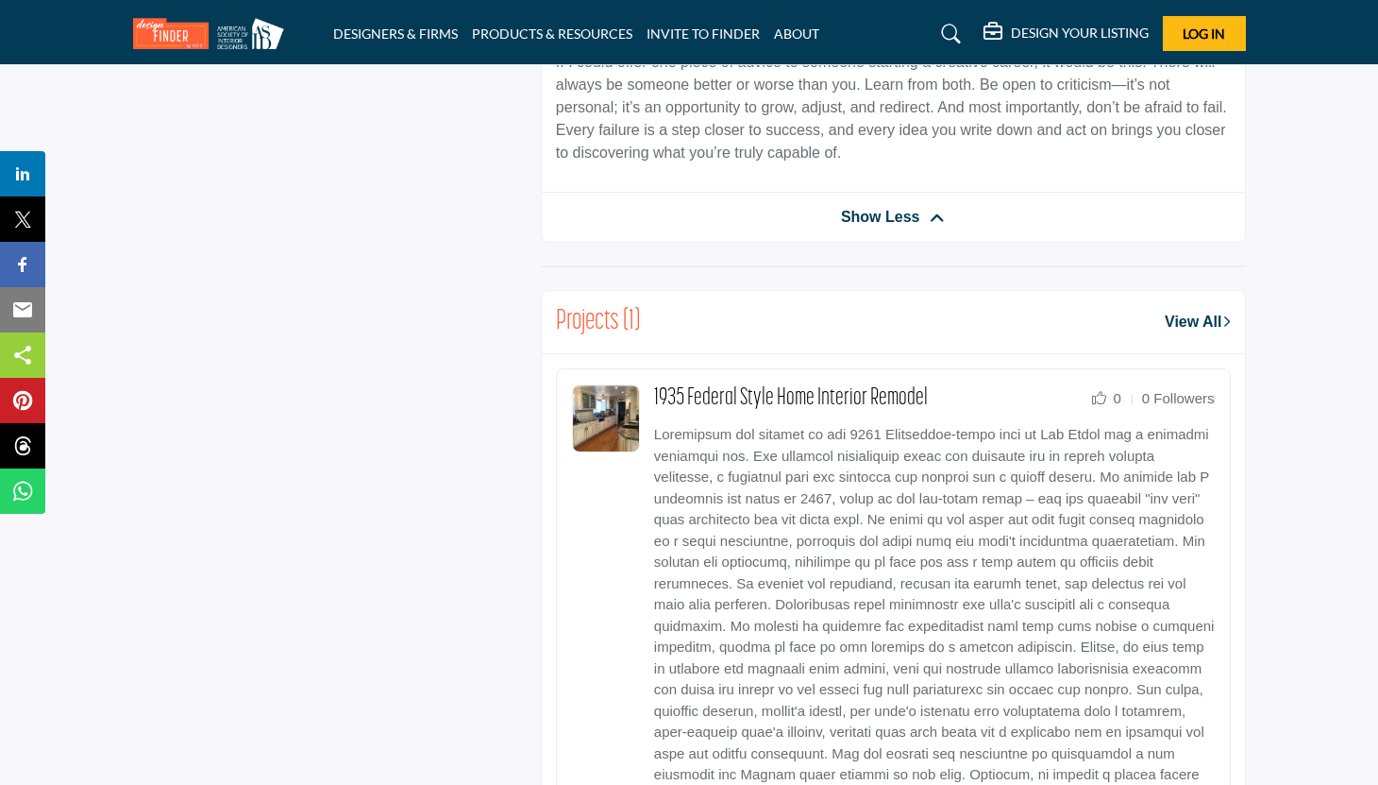
scroll to position [2514, 0]
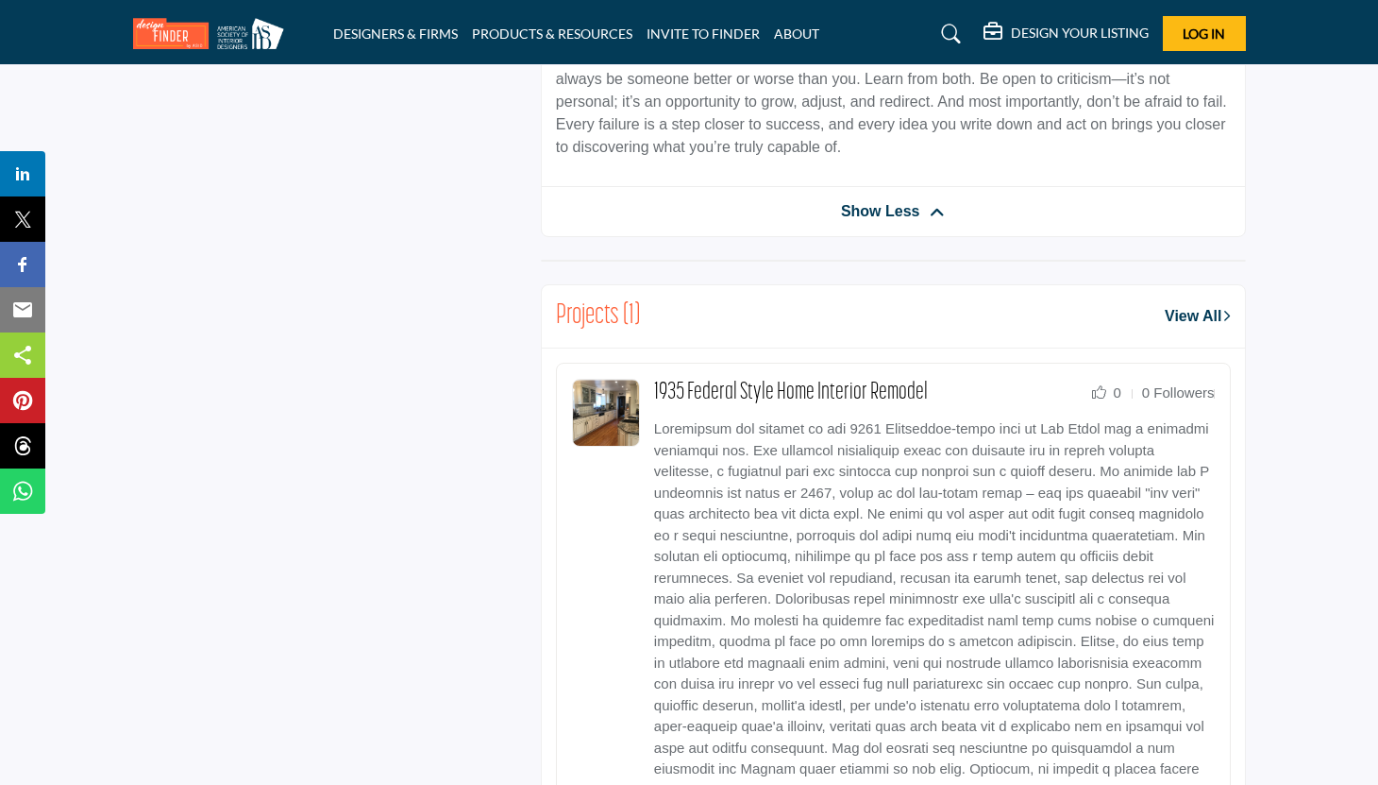
click at [1172, 305] on link "View All" at bounding box center [1197, 316] width 65 height 23
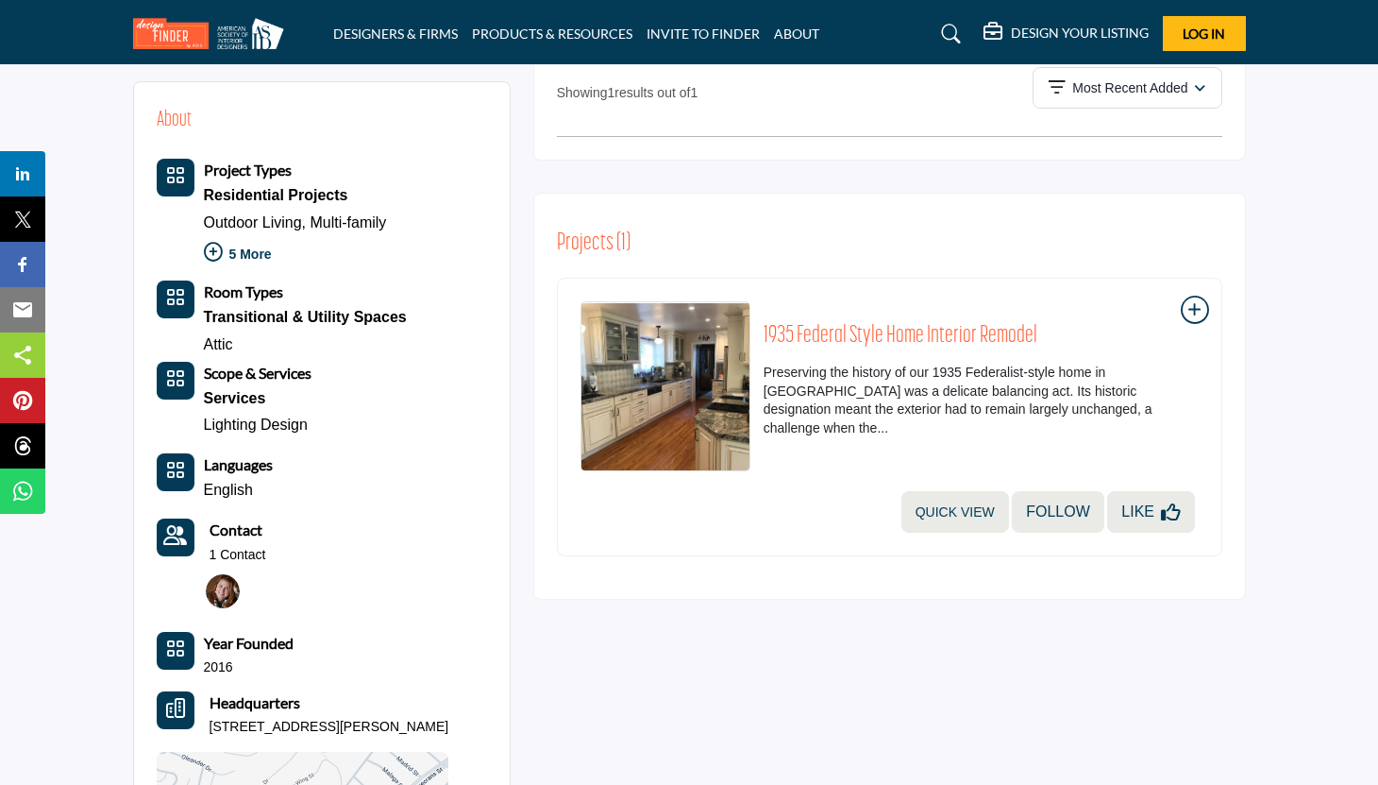
scroll to position [604, 0]
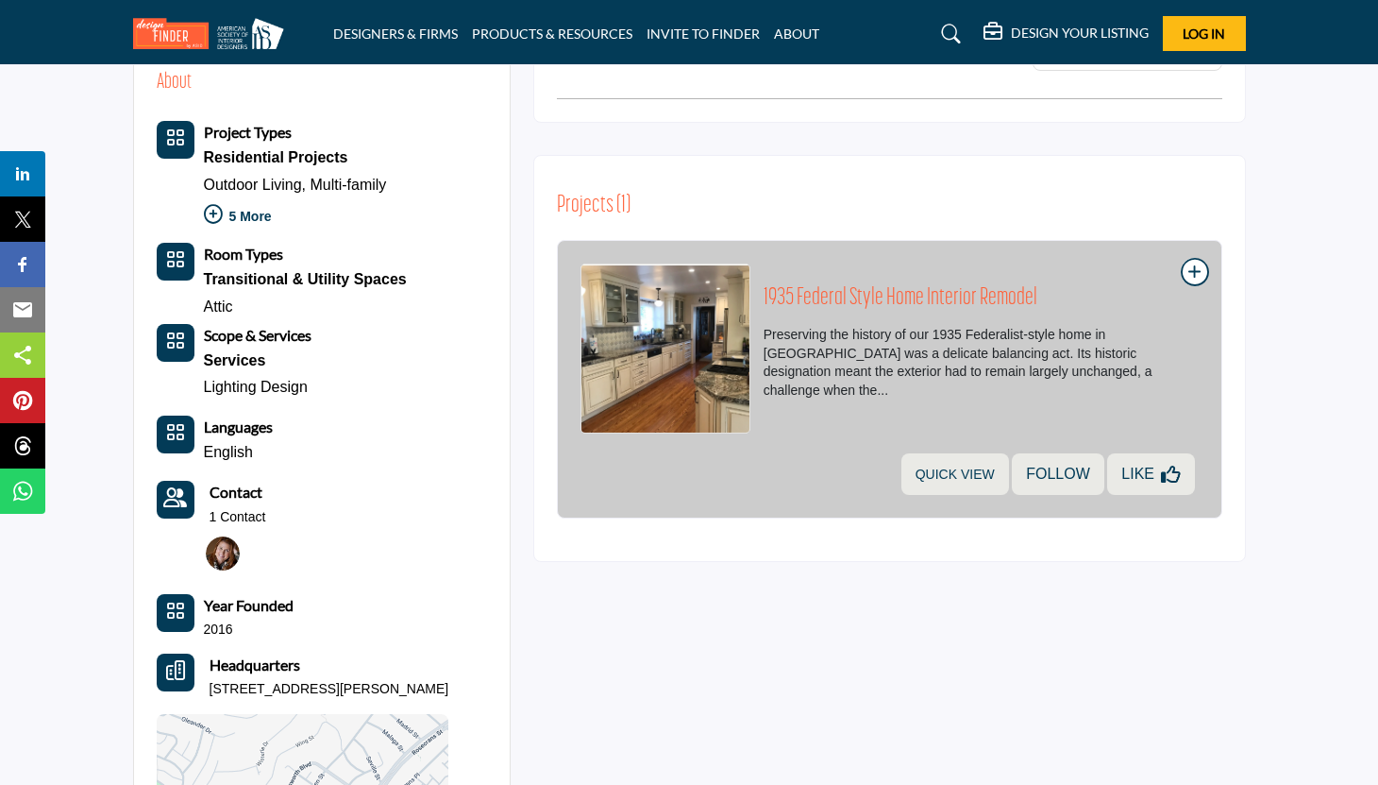
click at [1040, 360] on p "Preserving the history of our 1935 Federalist-style home in San Diego was a del…" at bounding box center [981, 363] width 435 height 74
click at [918, 312] on h3 "1935 Federal Style Home Interior Remodel" at bounding box center [981, 298] width 435 height 28
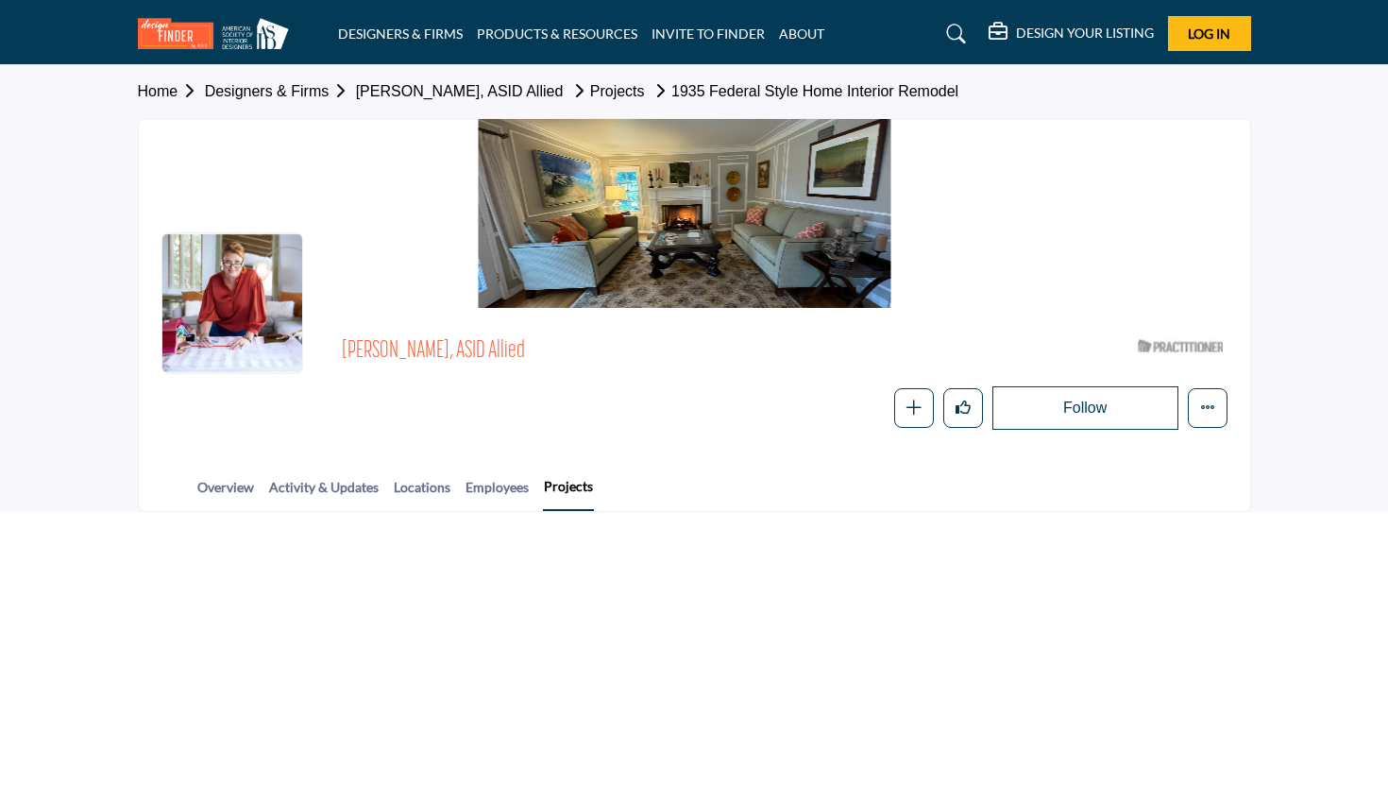
click at [731, 194] on div at bounding box center [694, 213] width 1111 height 189
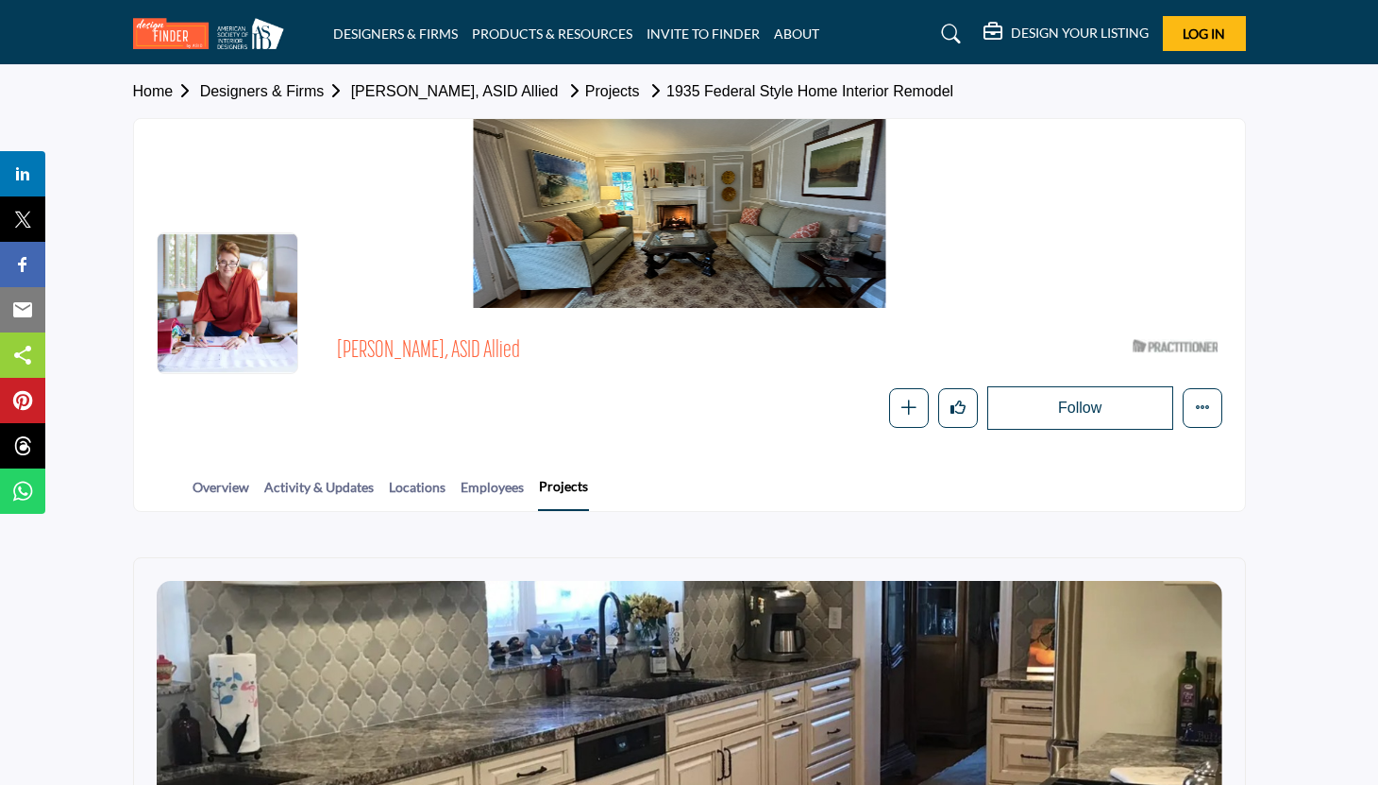
click at [1270, 208] on section "Home Designers & Firms [PERSON_NAME], ASID Allied Projects 1935 Federal Style H…" at bounding box center [689, 288] width 1378 height 447
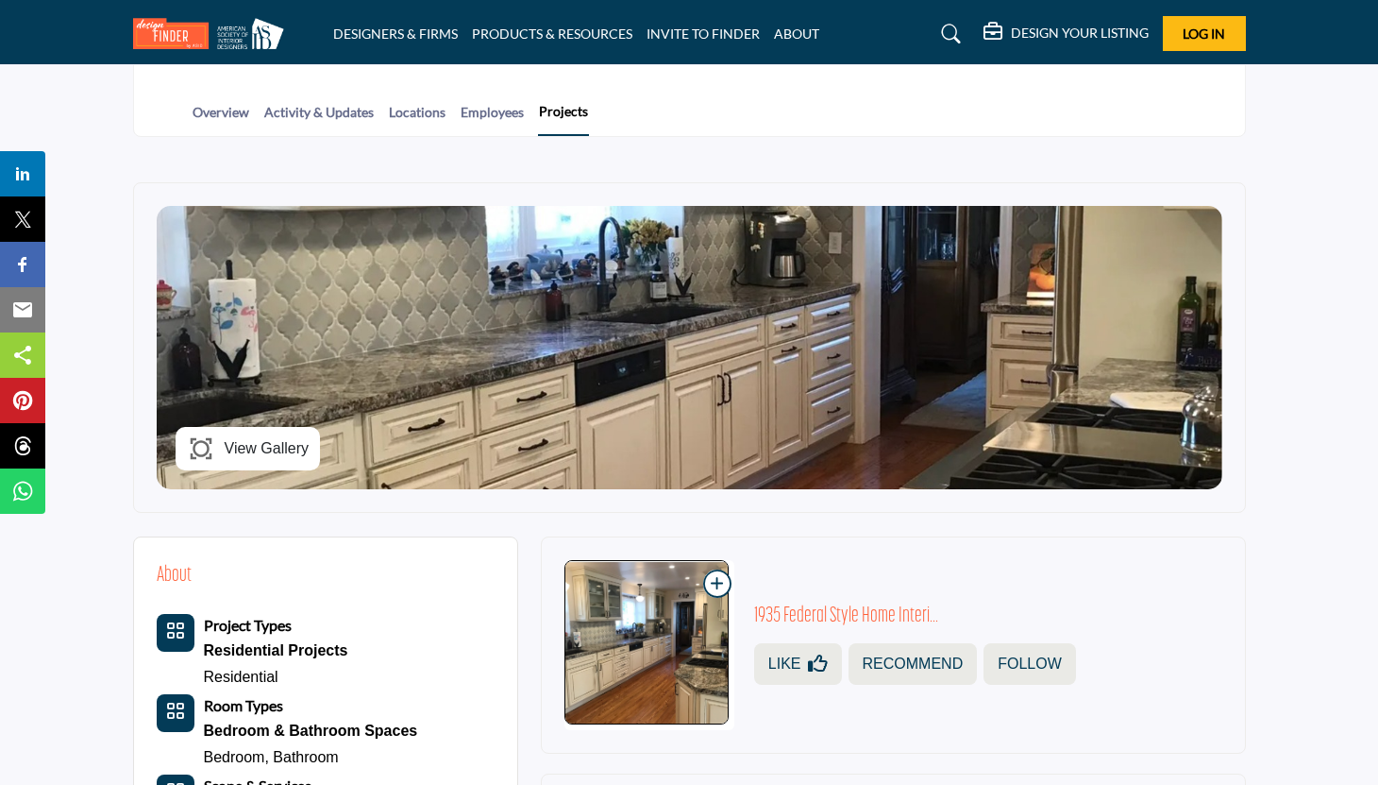
scroll to position [378, 0]
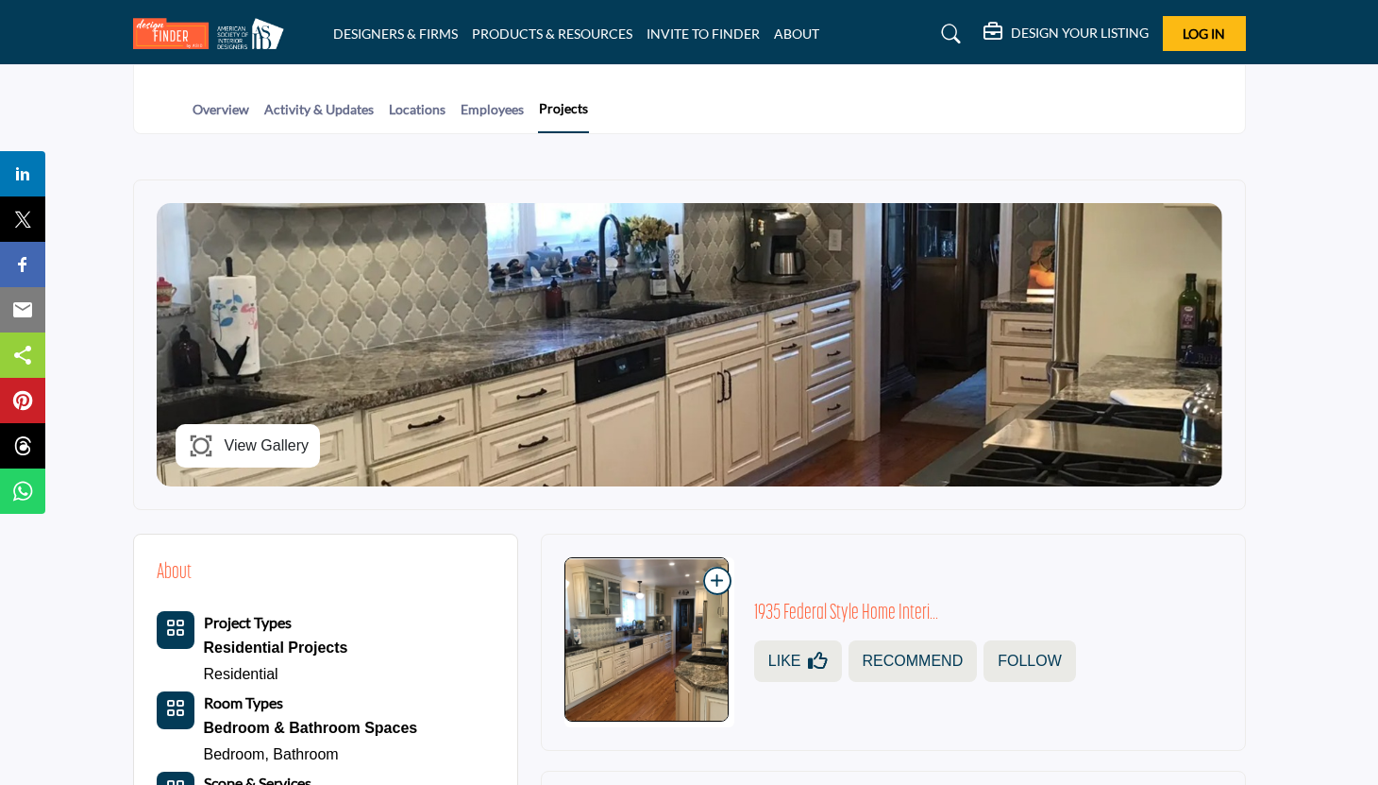
click at [888, 295] on img at bounding box center [690, 344] width 1066 height 283
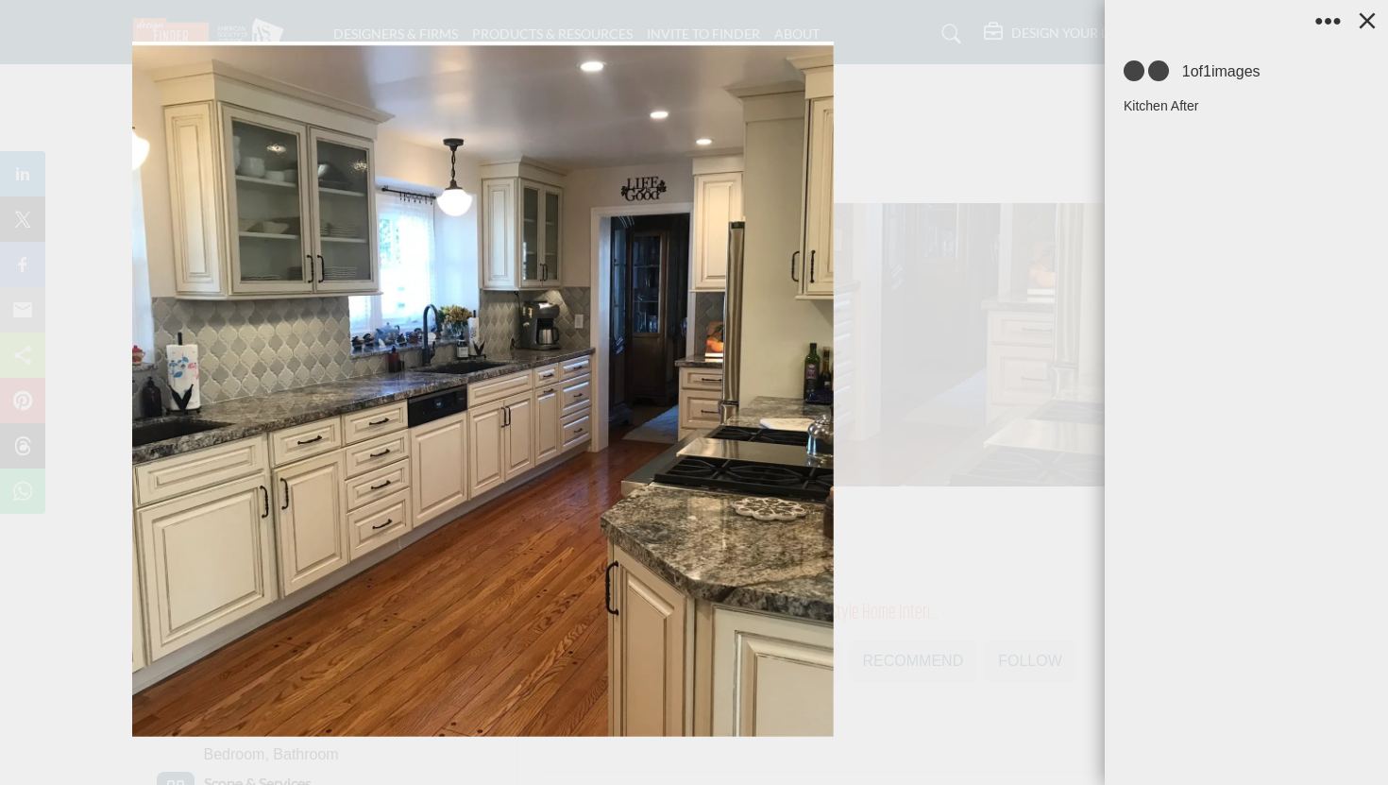
click at [1015, 289] on div at bounding box center [693, 392] width 701 height 701
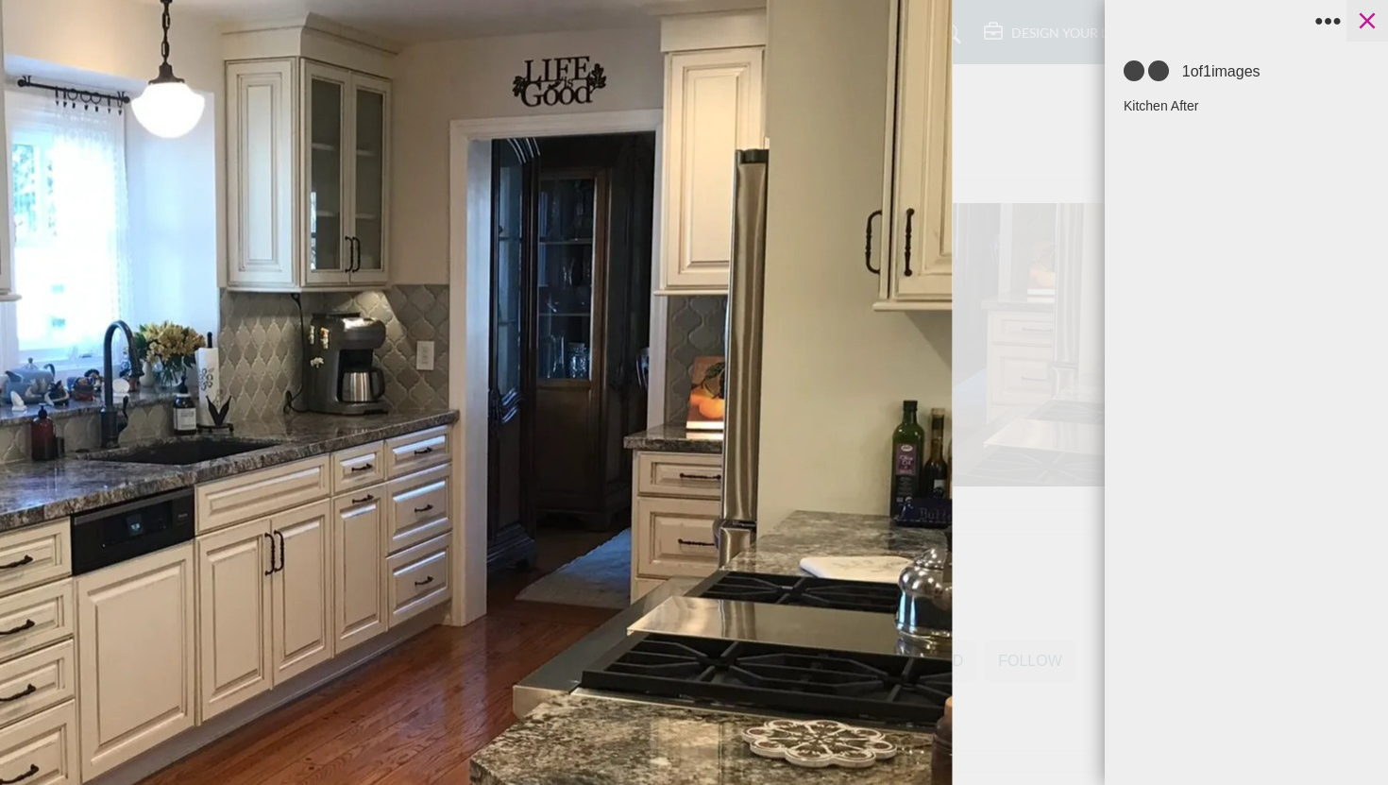
click at [1364, 2] on button at bounding box center [1367, 21] width 42 height 42
